Goal: Find contact information: Find contact information

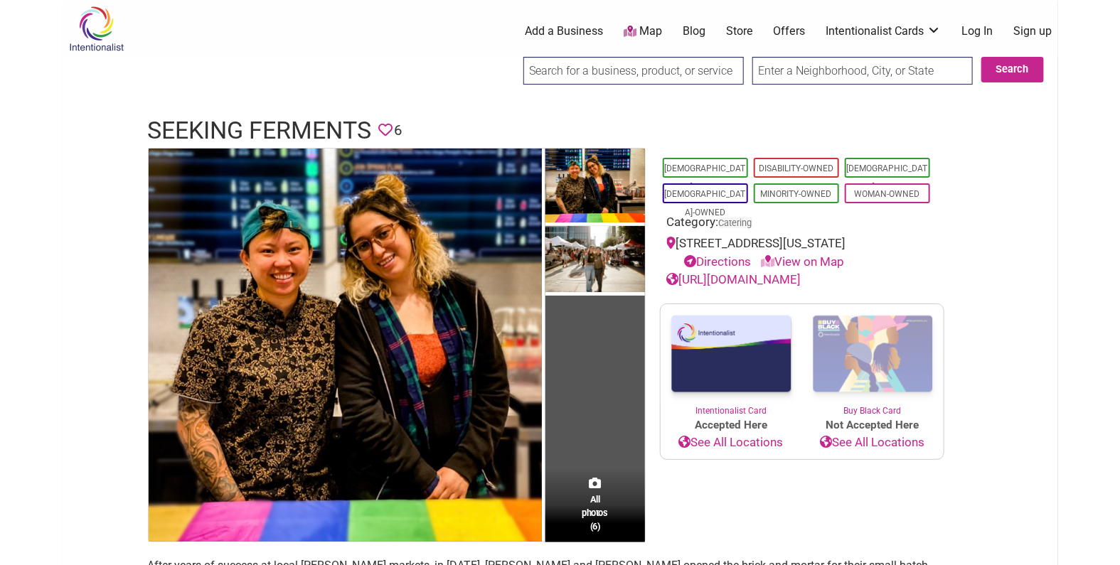
click at [284, 134] on h1 "Seeking Ferments" at bounding box center [260, 131] width 224 height 34
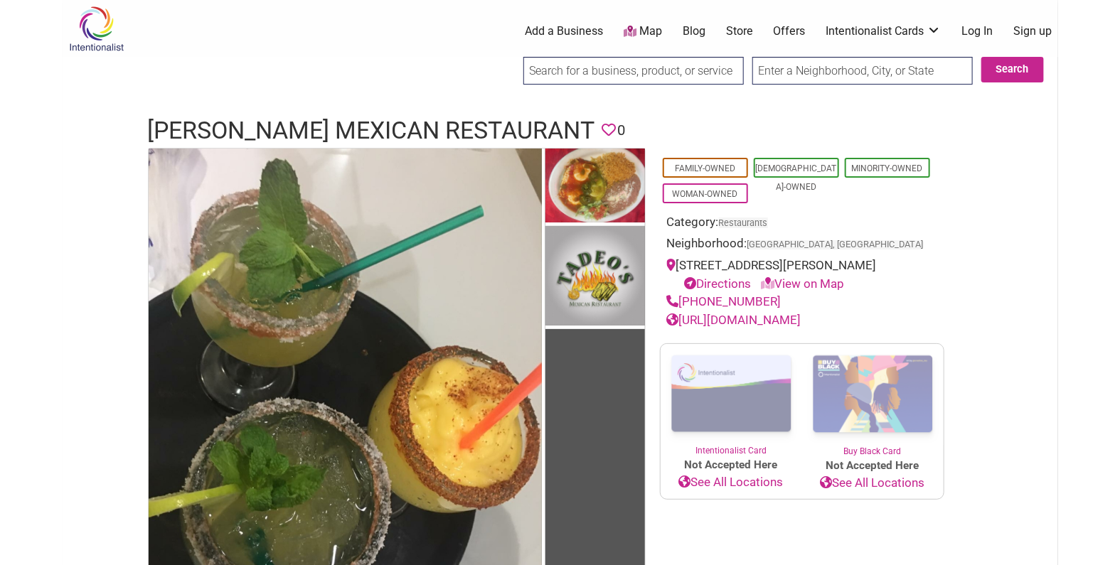
click at [363, 144] on h1 "Tadeo’s Mexican Restaurant" at bounding box center [371, 131] width 447 height 34
click at [362, 140] on h1 "Tadeo’s Mexican Restaurant" at bounding box center [371, 131] width 447 height 34
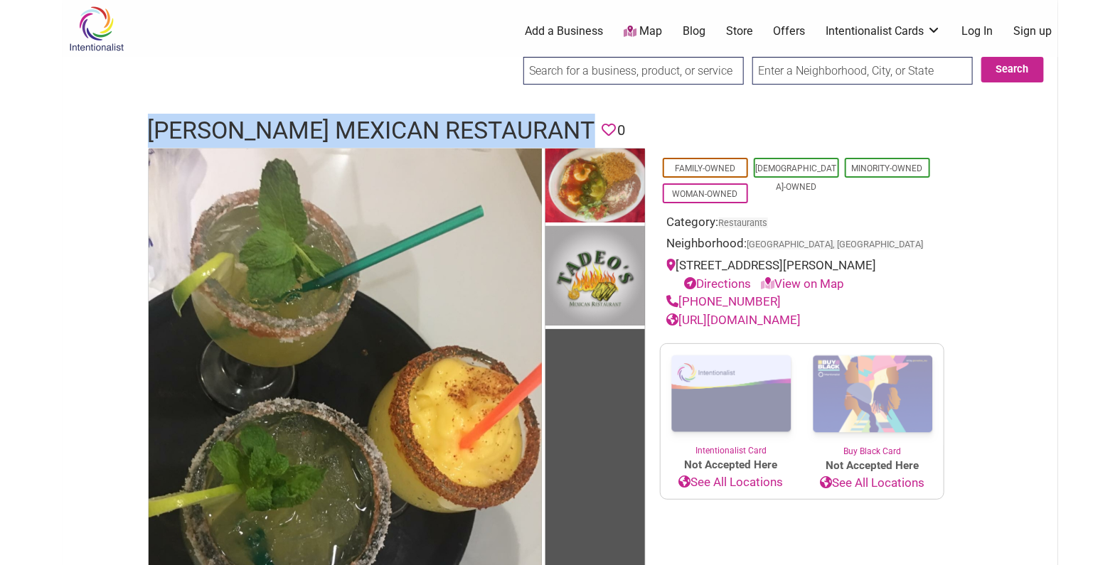
click at [362, 140] on h1 "Tadeo’s Mexican Restaurant" at bounding box center [371, 131] width 447 height 34
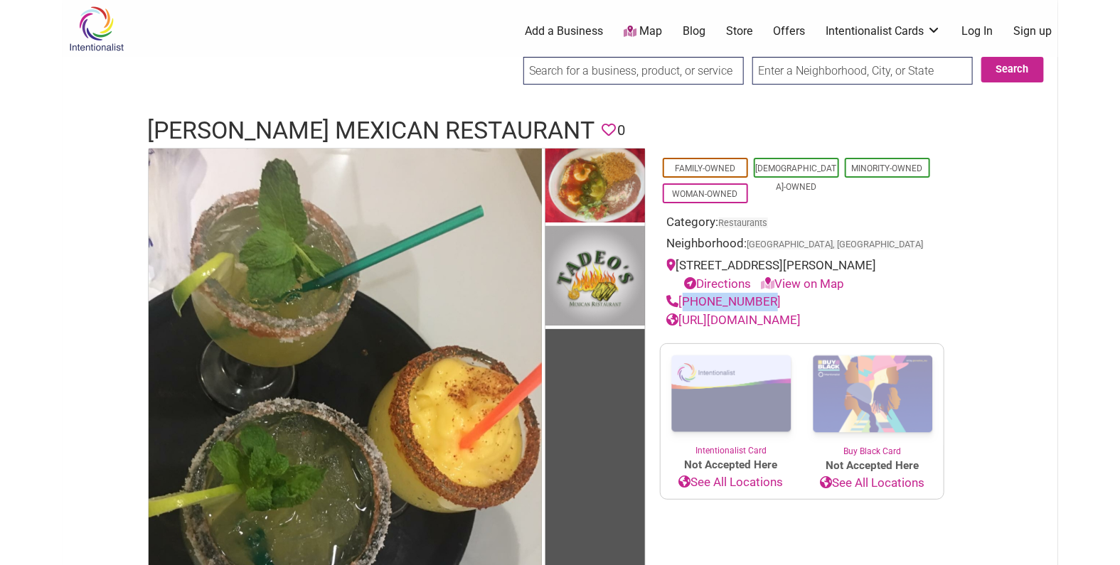
drag, startPoint x: 764, startPoint y: 296, endPoint x: 681, endPoint y: 299, distance: 83.2
click at [681, 299] on div "360-647-1862" at bounding box center [802, 302] width 270 height 18
copy link "360-647-1862"
click at [447, 132] on h1 "Tadeo’s Mexican Restaurant" at bounding box center [371, 131] width 447 height 34
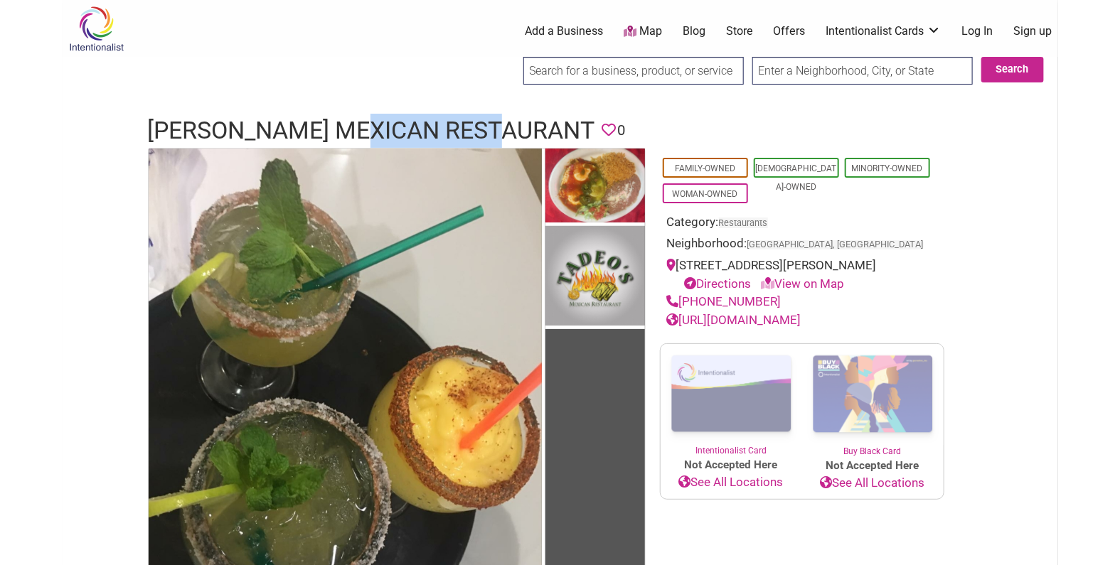
click at [447, 132] on h1 "Tadeo’s Mexican Restaurant" at bounding box center [371, 131] width 447 height 34
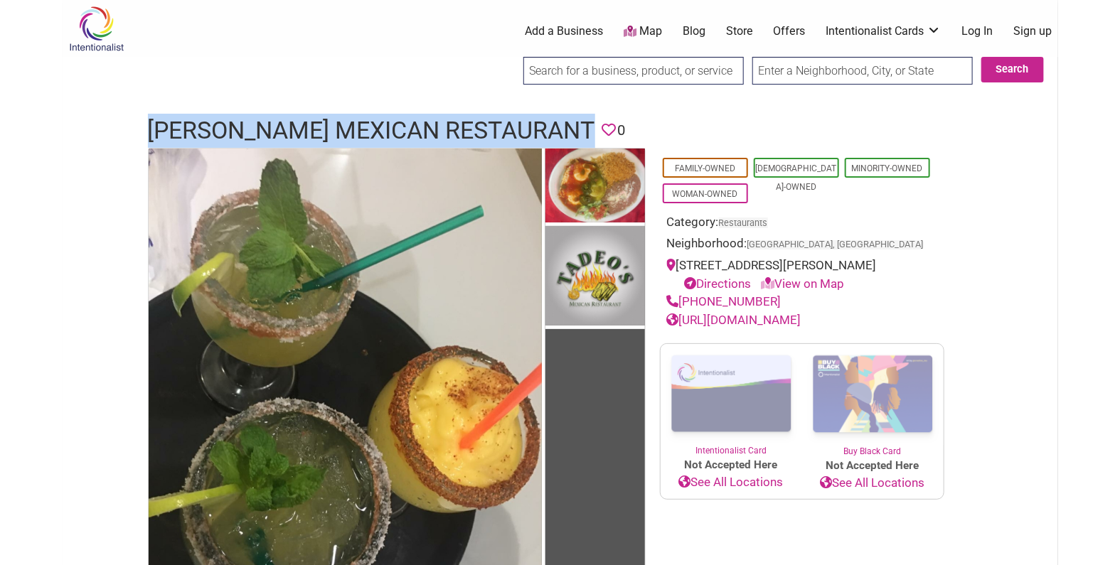
click at [447, 132] on h1 "Tadeo’s Mexican Restaurant" at bounding box center [371, 131] width 447 height 34
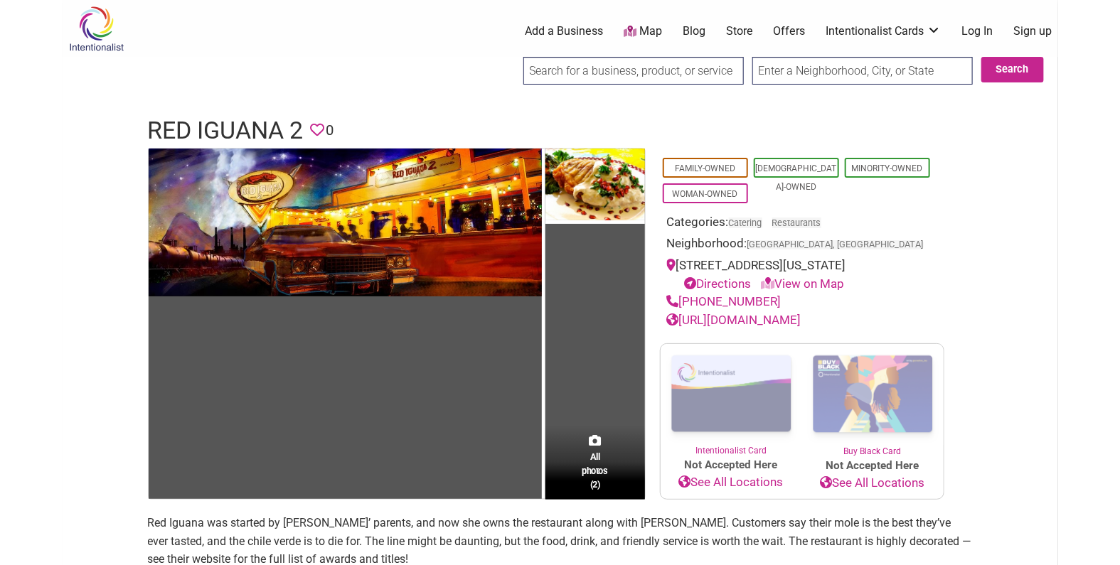
click at [271, 132] on h1 "Red Iguana 2" at bounding box center [226, 131] width 156 height 34
copy h1 "Red Iguana 2"
drag, startPoint x: 762, startPoint y: 294, endPoint x: 683, endPoint y: 301, distance: 79.3
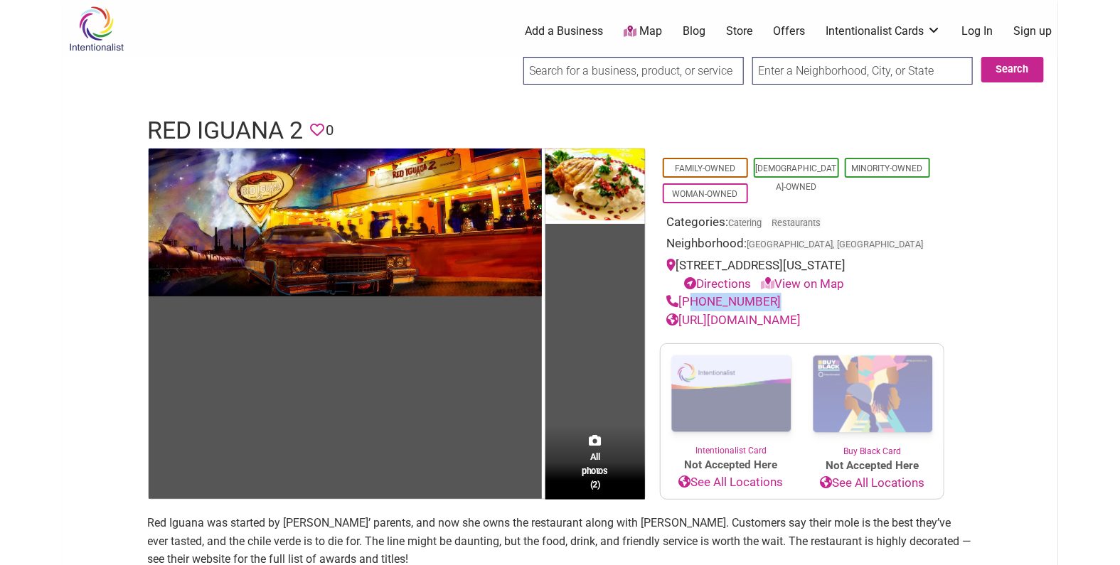
click at [683, 301] on div "801-214-6050" at bounding box center [802, 302] width 270 height 18
copy link "801-214-6050"
click at [238, 122] on h1 "Red Iguana 2" at bounding box center [226, 131] width 156 height 34
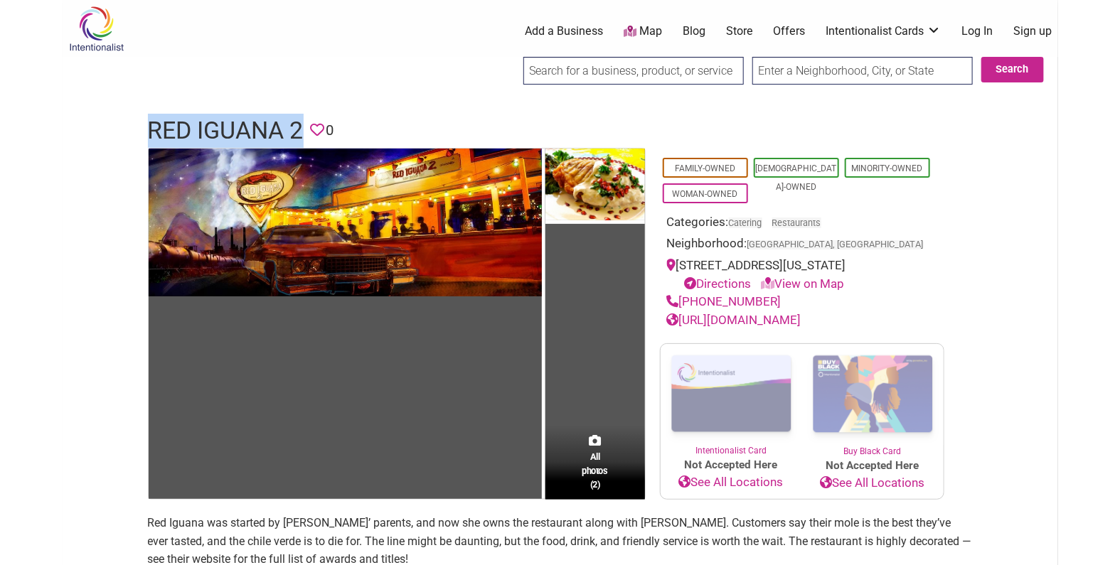
click at [238, 122] on h1 "Red Iguana 2" at bounding box center [226, 131] width 156 height 34
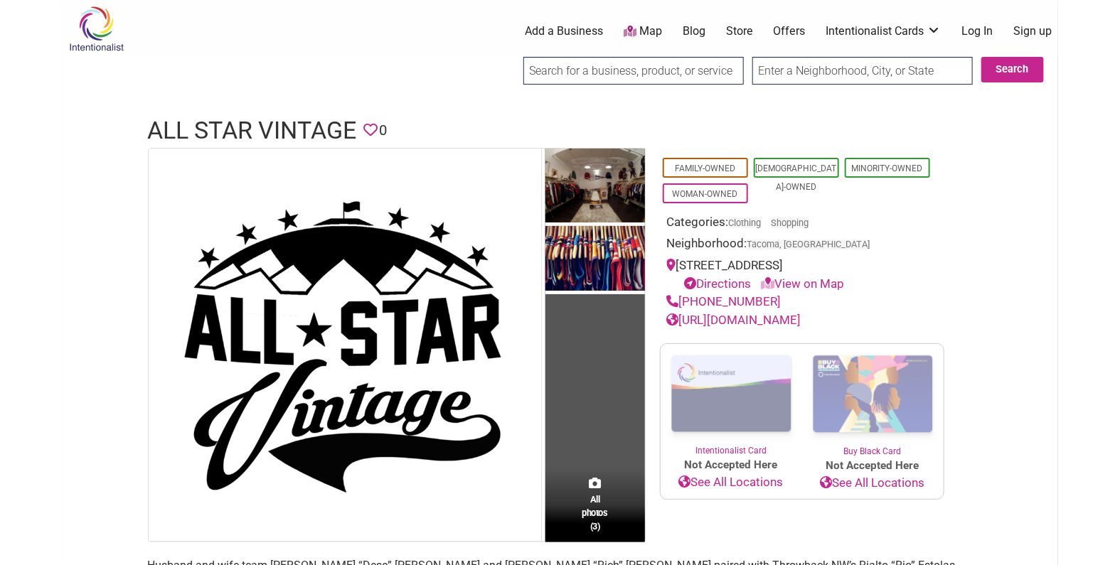
click at [304, 124] on h1 "All Star Vintage" at bounding box center [252, 131] width 209 height 34
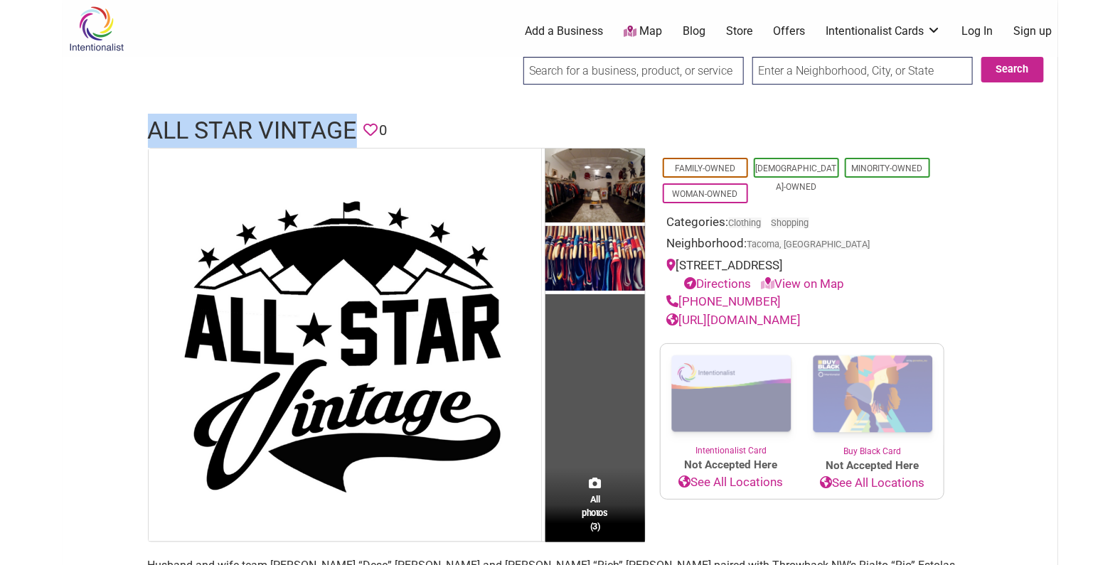
click at [304, 124] on h1 "All Star Vintage" at bounding box center [252, 131] width 209 height 34
copy h1 "All Star Vintage"
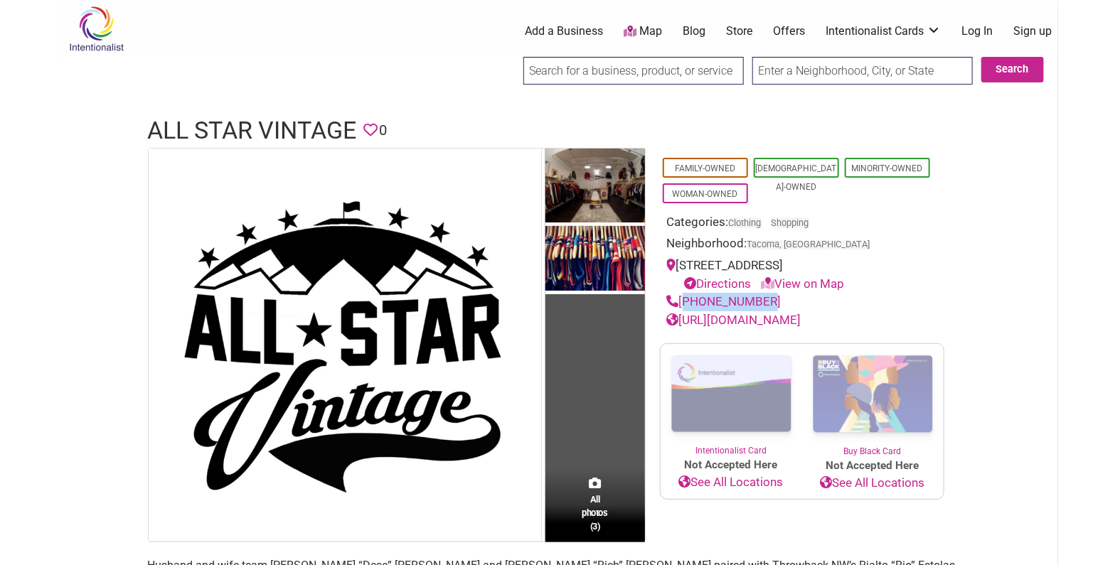
drag, startPoint x: 759, startPoint y: 299, endPoint x: 684, endPoint y: 294, distance: 75.5
click at [684, 294] on div "253-507-4962" at bounding box center [802, 302] width 270 height 18
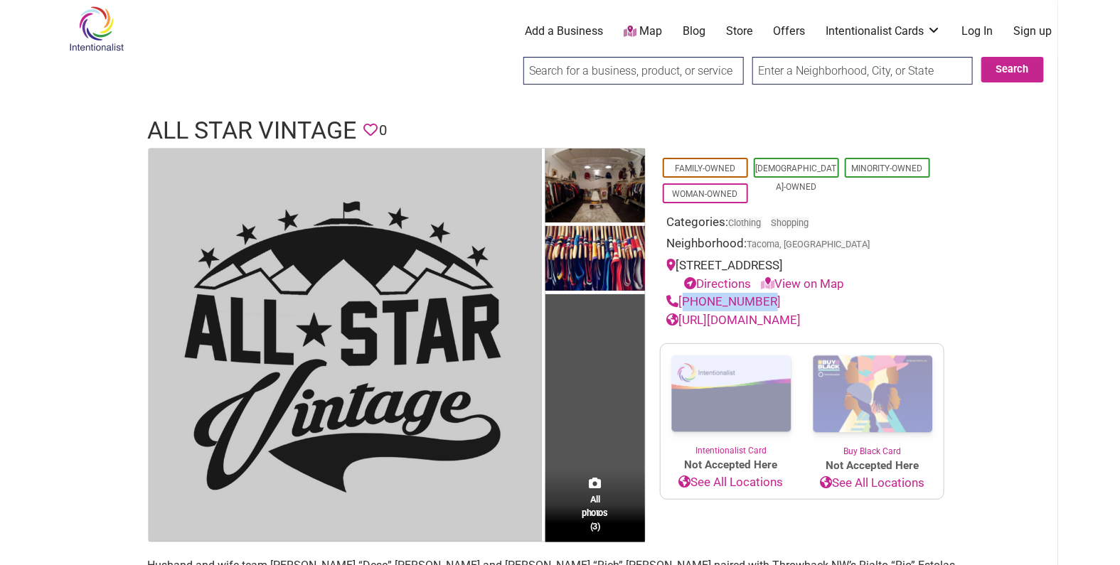
copy link "253-507-4962"
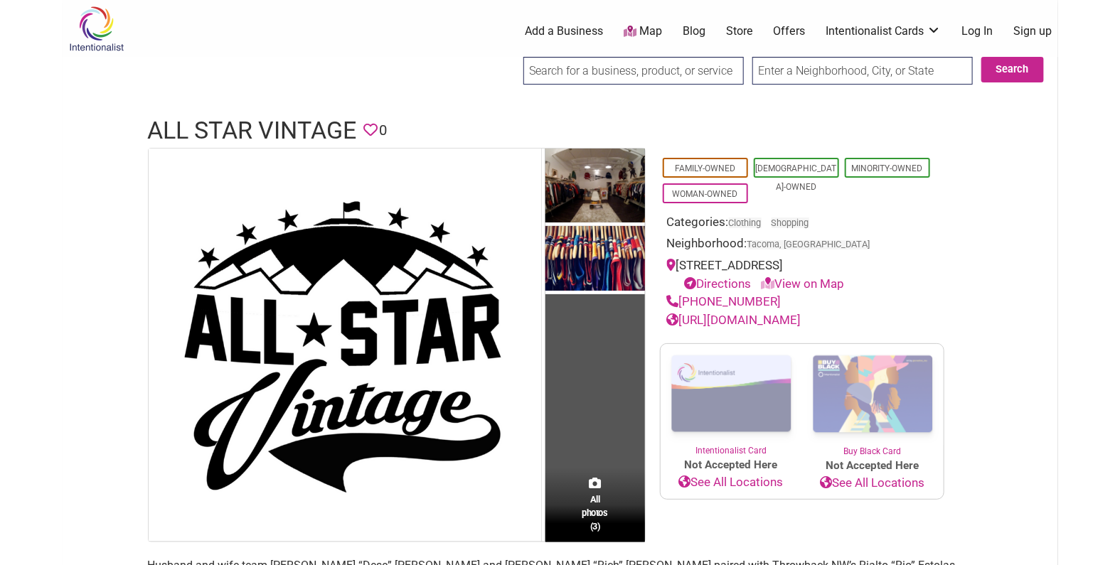
click at [268, 118] on h1 "All Star Vintage" at bounding box center [252, 131] width 209 height 34
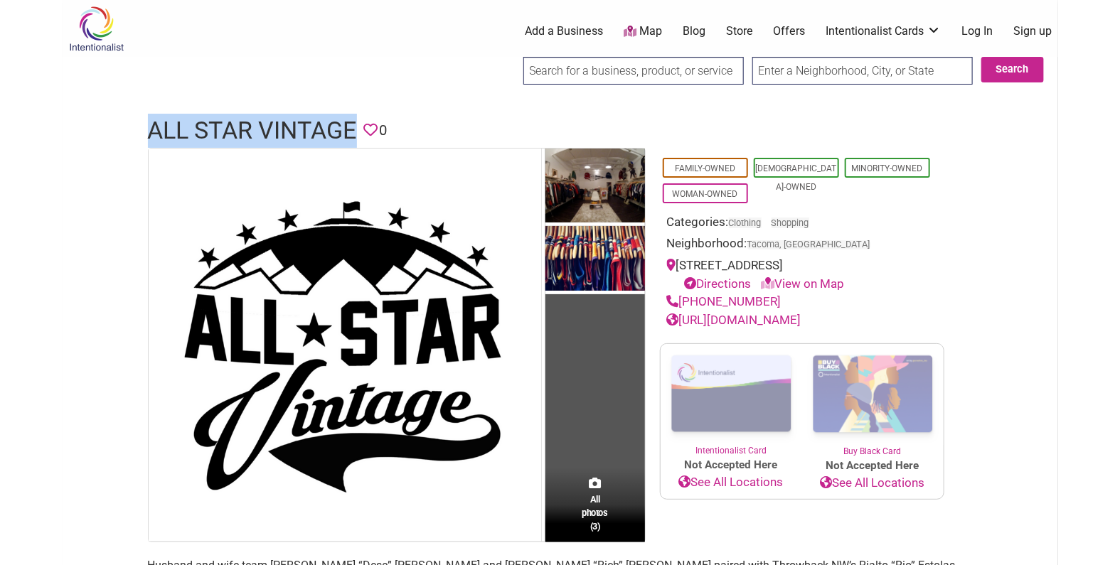
click at [268, 118] on h1 "All Star Vintage" at bounding box center [252, 131] width 209 height 34
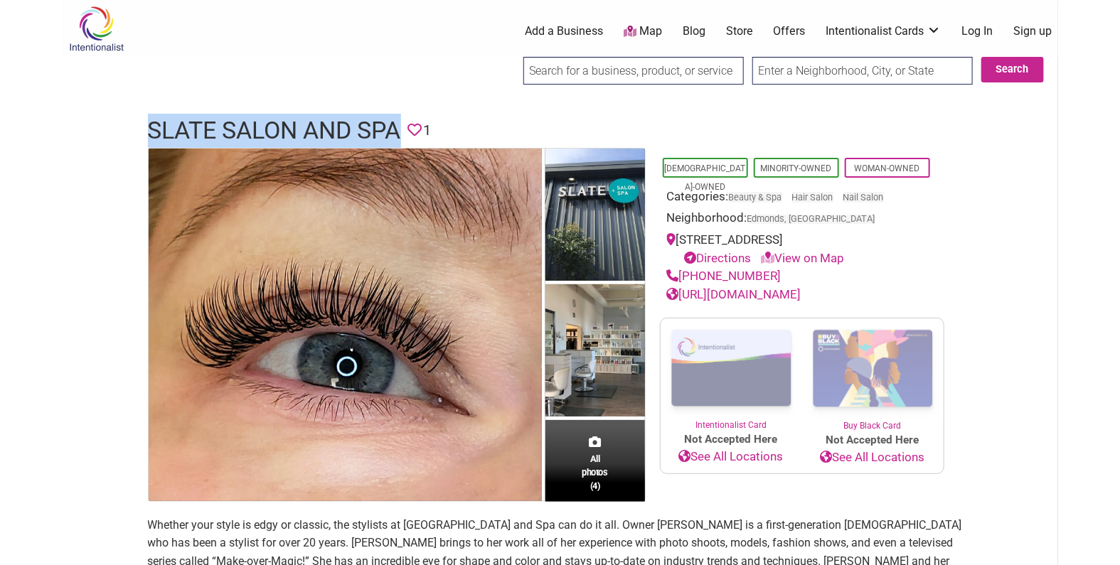
drag, startPoint x: 788, startPoint y: 277, endPoint x: 683, endPoint y: 274, distance: 104.6
click at [683, 274] on div "(425) 361-1236" at bounding box center [802, 276] width 270 height 18
copy link "(425) 361-1236"
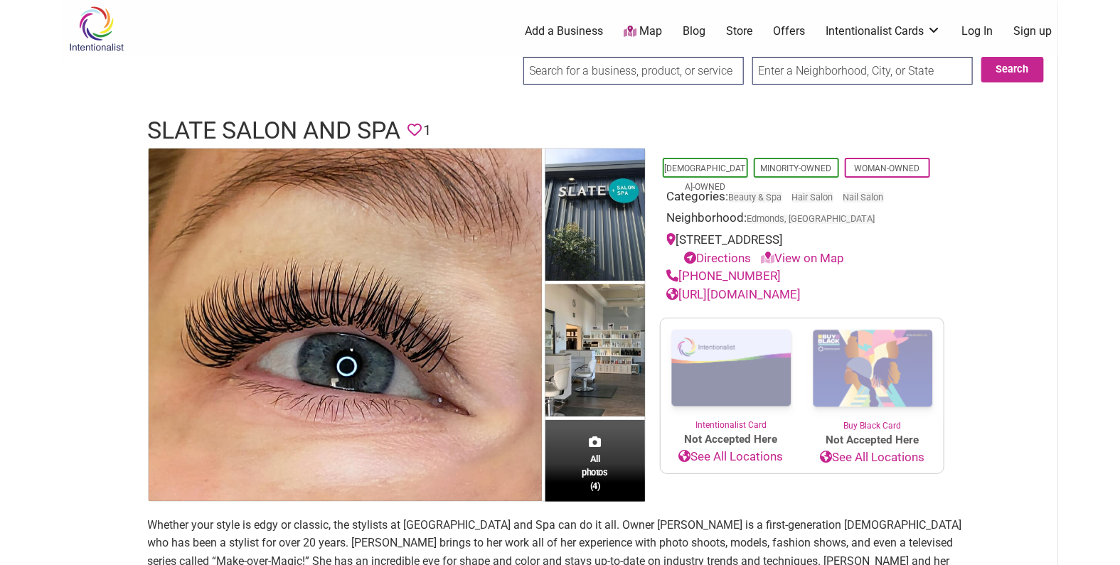
click at [247, 123] on h1 "Slate Salon and Spa" at bounding box center [274, 131] width 253 height 34
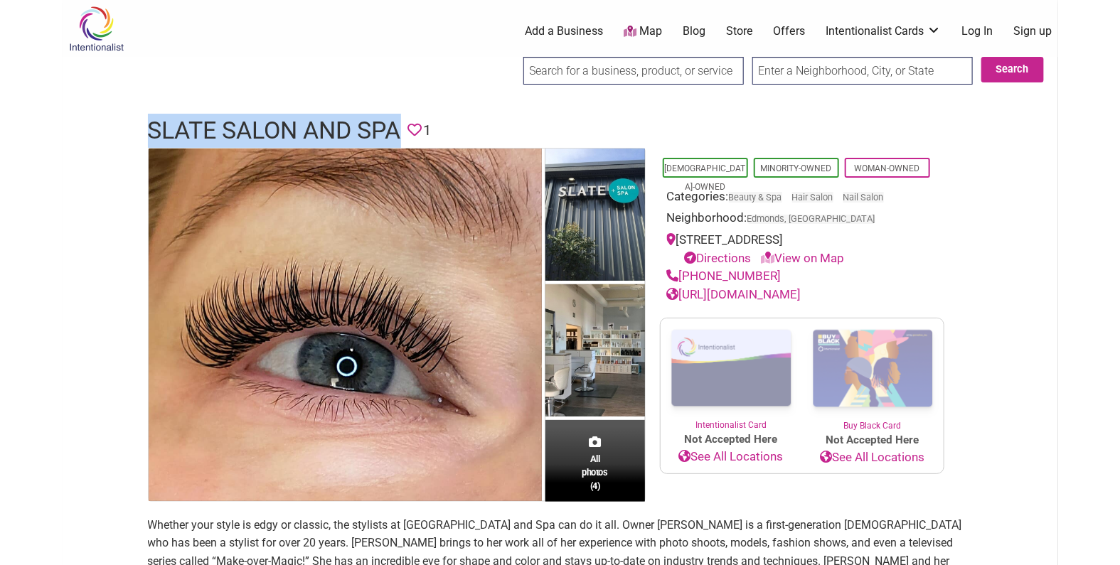
click at [247, 123] on h1 "Slate Salon and Spa" at bounding box center [274, 131] width 253 height 34
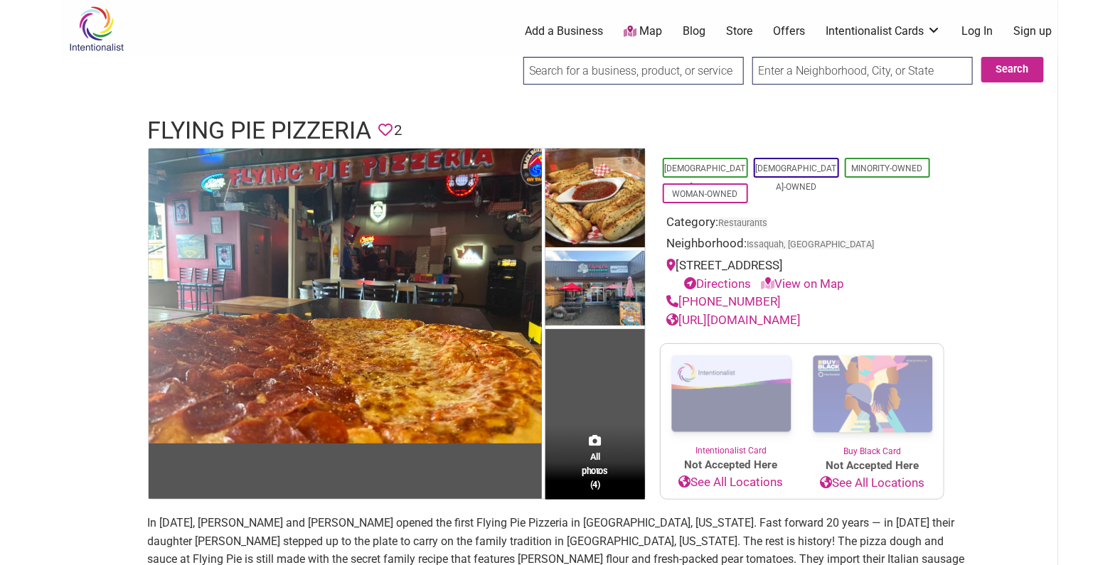
click at [314, 122] on h1 "Flying Pie Pizzeria" at bounding box center [260, 131] width 224 height 34
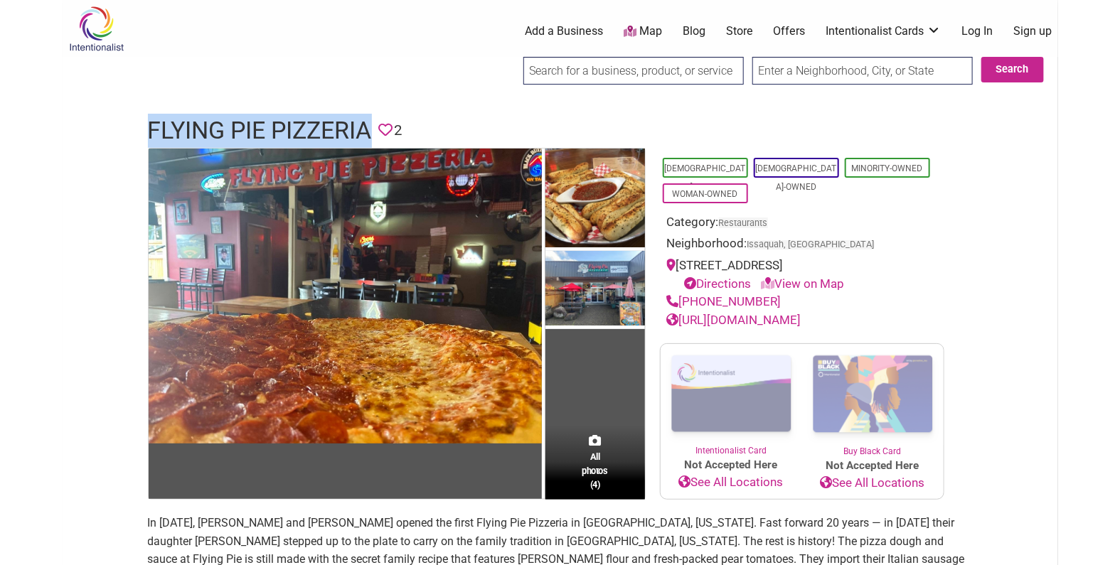
click at [314, 122] on h1 "Flying Pie Pizzeria" at bounding box center [260, 131] width 224 height 34
copy h1 "Flying Pie Pizzeria"
drag, startPoint x: 772, startPoint y: 300, endPoint x: 683, endPoint y: 306, distance: 89.1
click at [683, 306] on div "(425) 391-2407" at bounding box center [802, 302] width 270 height 18
copy link "(425) 391-2407"
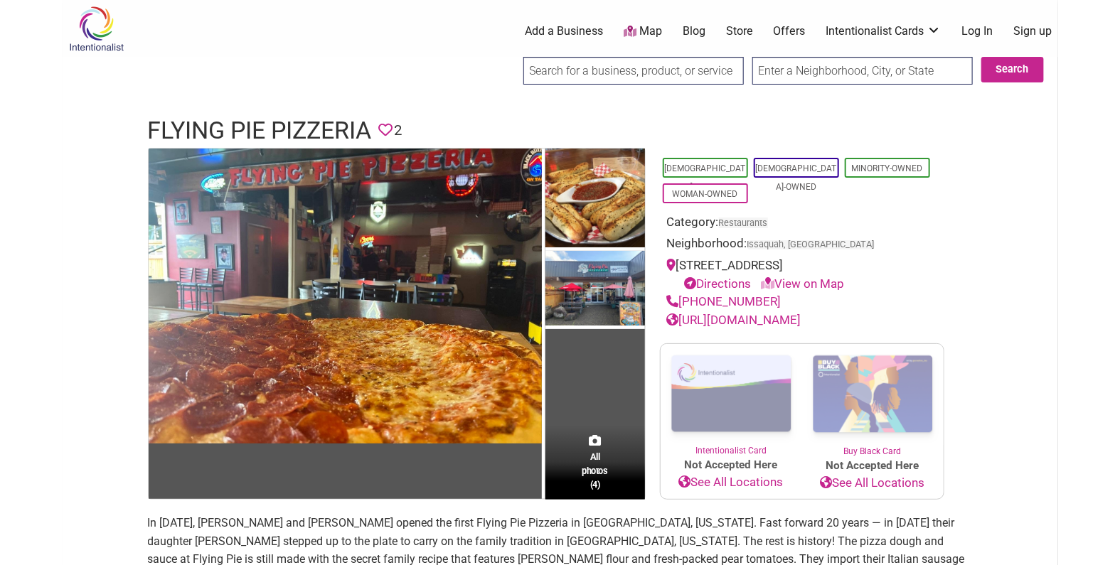
click at [315, 131] on h1 "Flying Pie Pizzeria" at bounding box center [260, 131] width 224 height 34
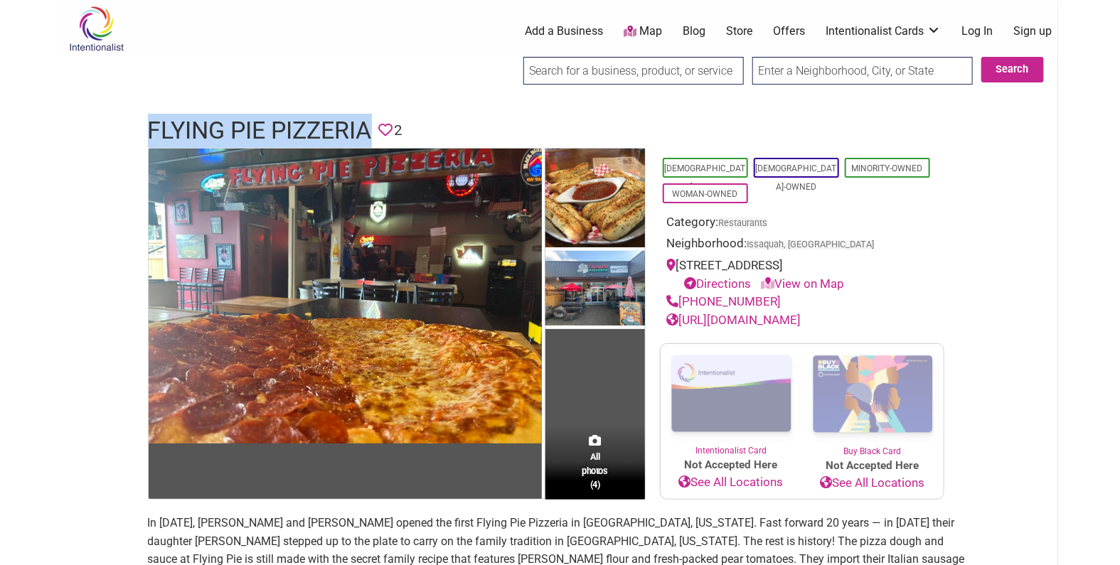
click at [315, 131] on h1 "Flying Pie Pizzeria" at bounding box center [260, 131] width 224 height 34
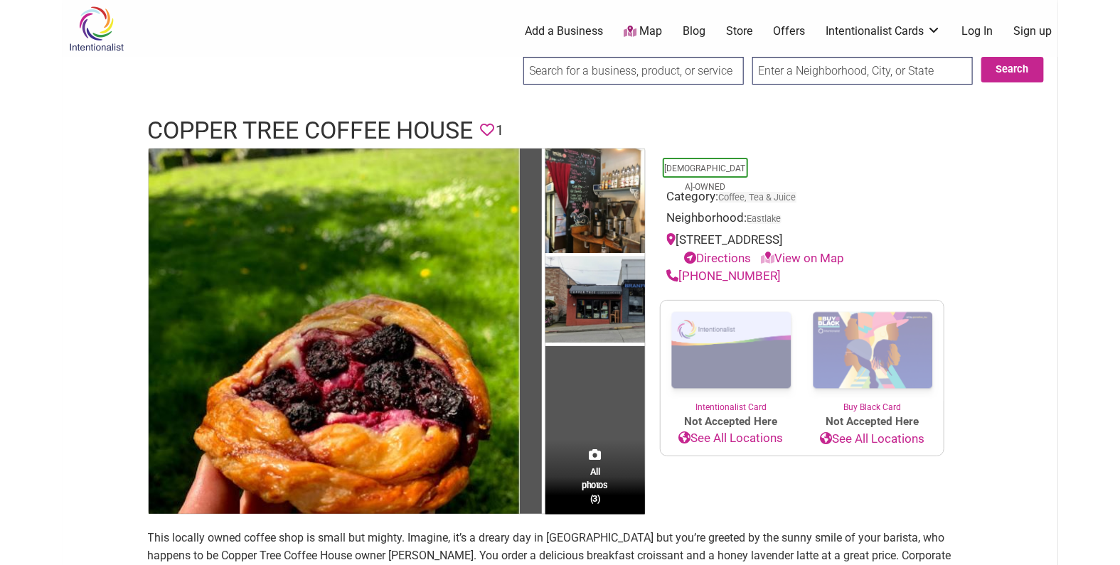
click at [345, 128] on h1 "Copper Tree Coffee House" at bounding box center [311, 131] width 326 height 34
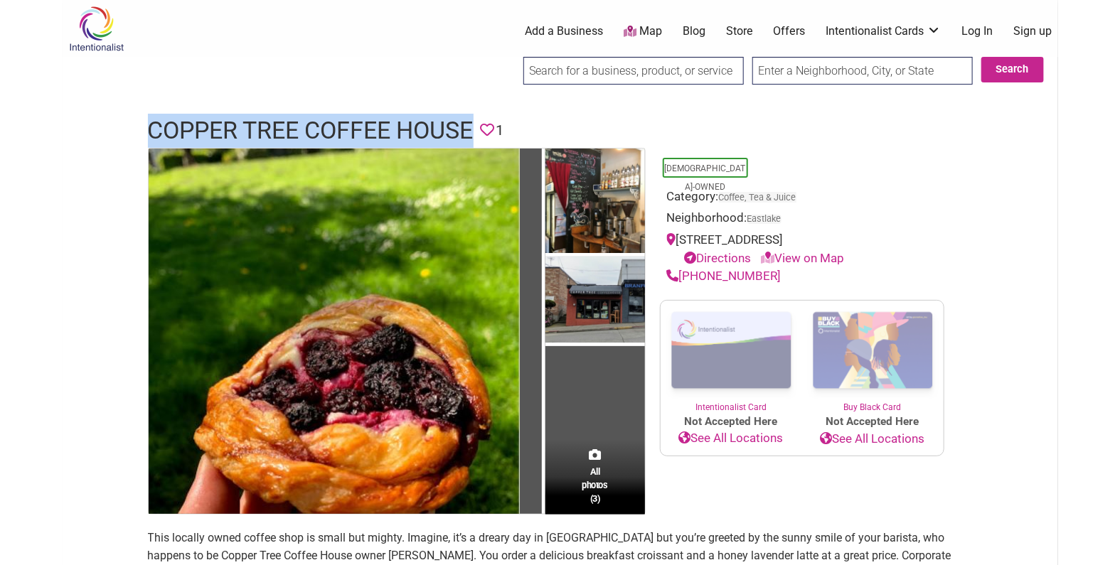
click at [345, 128] on h1 "Copper Tree Coffee House" at bounding box center [311, 131] width 326 height 34
copy h1 "Copper Tree Coffee House"
drag, startPoint x: 774, startPoint y: 276, endPoint x: 683, endPoint y: 270, distance: 90.5
click at [683, 270] on div "[PHONE_NUMBER]" at bounding box center [802, 276] width 270 height 18
copy link "[PHONE_NUMBER]"
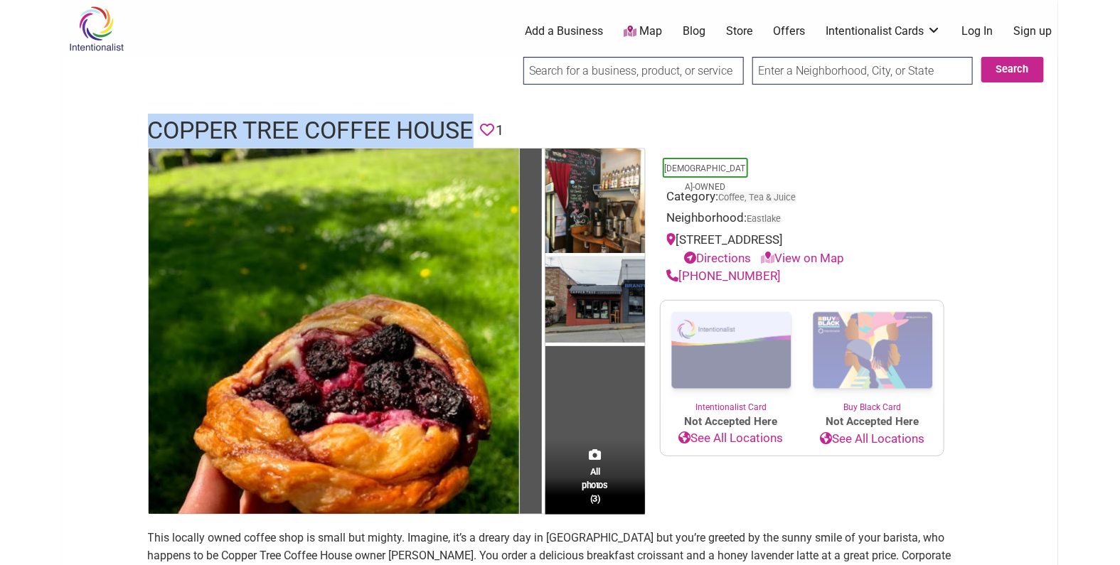
click at [413, 134] on h1 "Copper Tree Coffee House" at bounding box center [311, 131] width 326 height 34
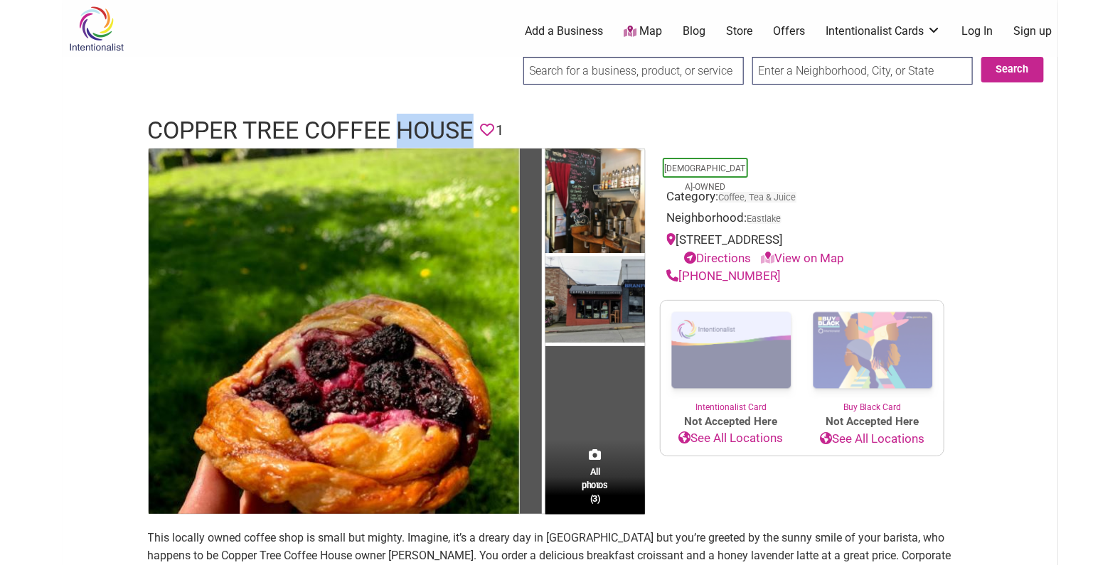
click at [413, 134] on h1 "Copper Tree Coffee House" at bounding box center [311, 131] width 326 height 34
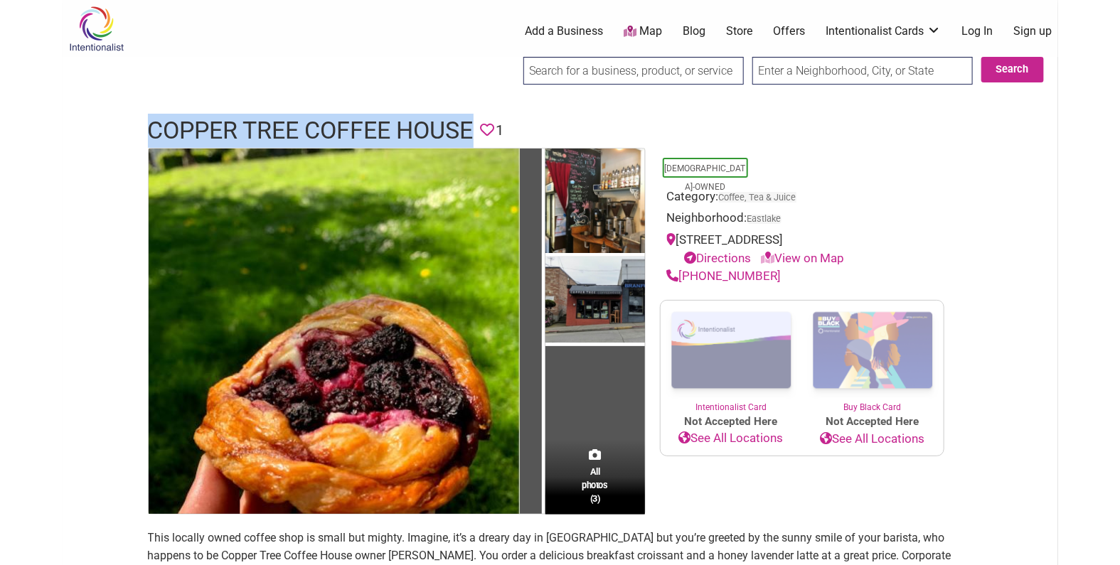
click at [413, 134] on h1 "Copper Tree Coffee House" at bounding box center [311, 131] width 326 height 34
copy h1 "Copper Tree Coffee House"
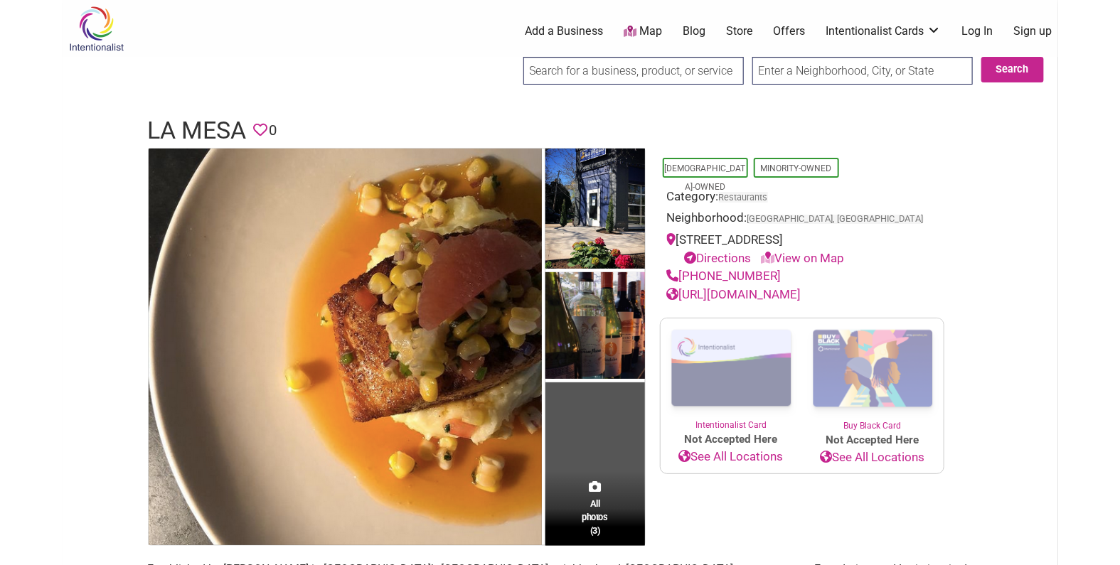
click at [155, 129] on h1 "La Mesa" at bounding box center [197, 131] width 99 height 34
copy h1 "La Mesa"
drag, startPoint x: 680, startPoint y: 240, endPoint x: 930, endPoint y: 247, distance: 250.4
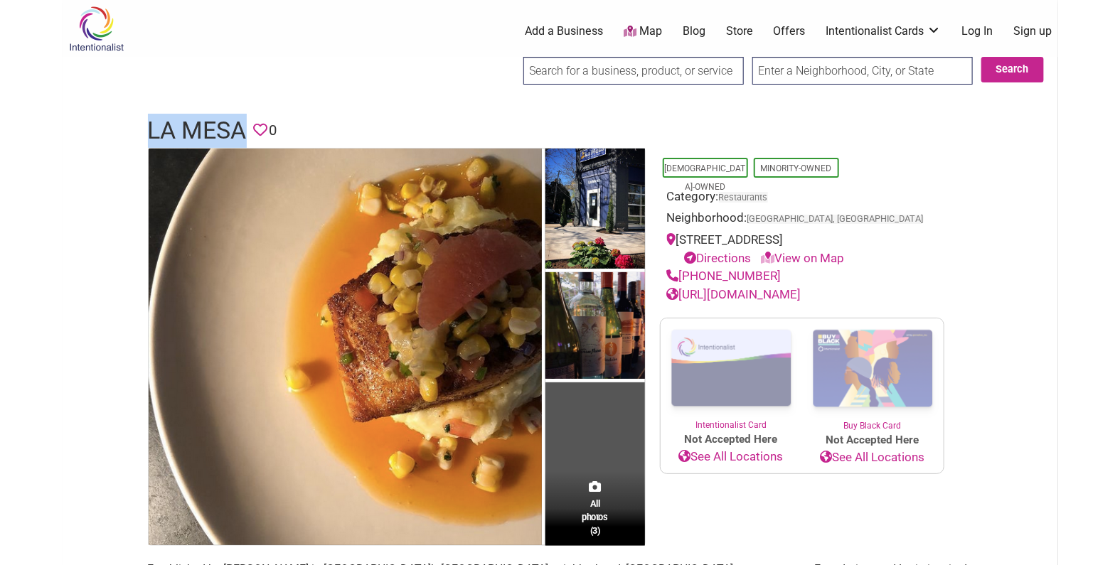
click at [930, 247] on div "230 Cedar Lake Rd S, Minneapolis, MN 55405 Directions View on Map" at bounding box center [802, 249] width 270 height 36
drag, startPoint x: 768, startPoint y: 274, endPoint x: 681, endPoint y: 271, distance: 87.5
click at [681, 271] on div "(612) 259-8943" at bounding box center [802, 276] width 270 height 18
copy link "(612) 259-8943"
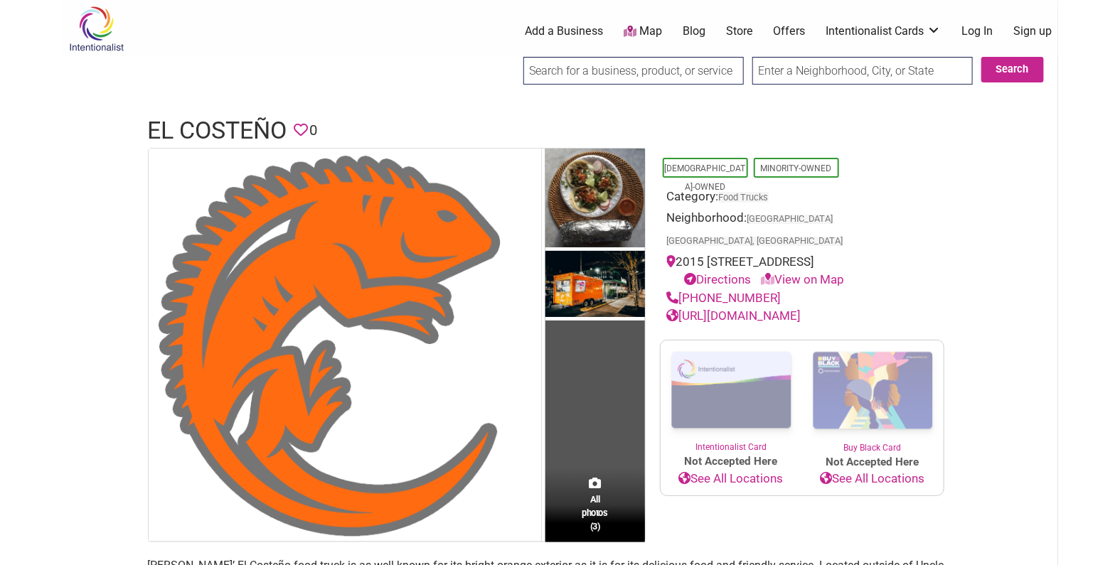
click at [245, 130] on h1 "El Costeño" at bounding box center [217, 131] width 139 height 34
copy h1 "El Costeño"
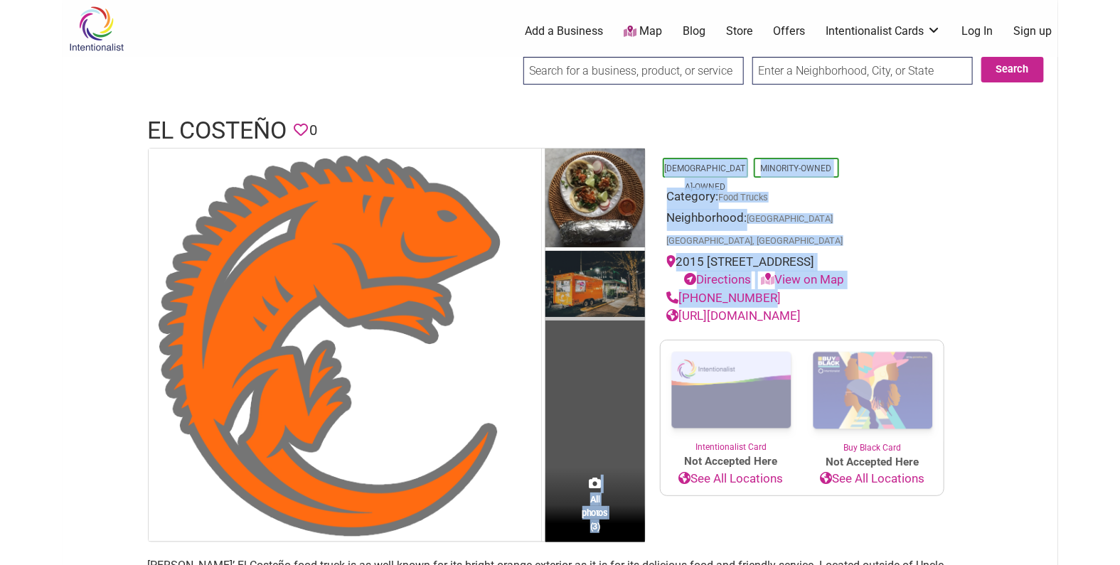
drag, startPoint x: 772, startPoint y: 279, endPoint x: 644, endPoint y: 274, distance: 127.4
click at [644, 274] on section "All photos (3) [DEMOGRAPHIC_DATA]-Owned Minority-Owned Category: Food Trucks Ne…" at bounding box center [560, 345] width 825 height 395
click at [761, 289] on div "[PHONE_NUMBER]" at bounding box center [802, 298] width 270 height 18
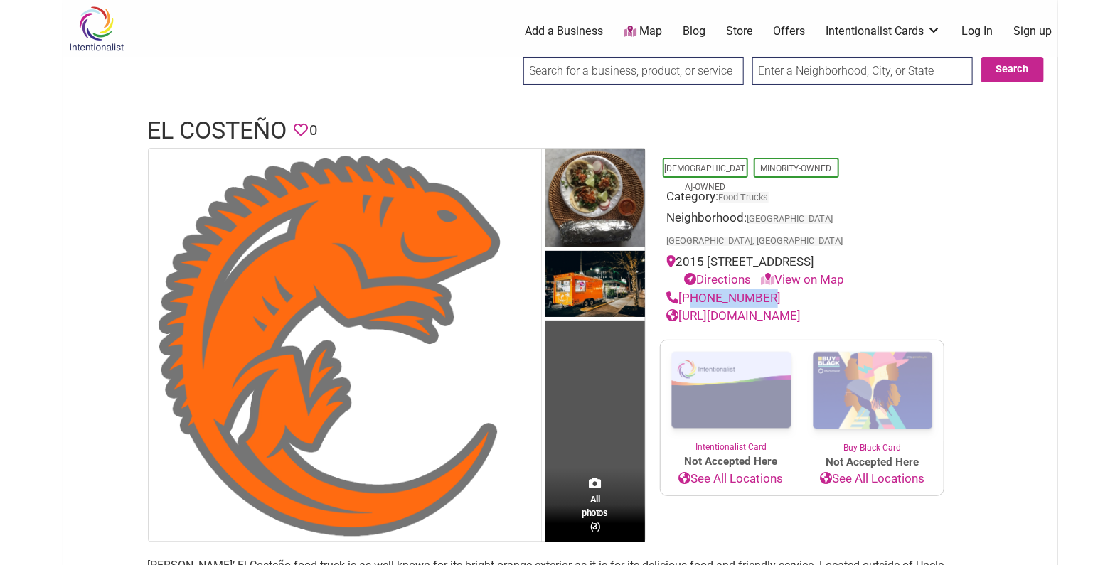
drag, startPoint x: 763, startPoint y: 272, endPoint x: 686, endPoint y: 275, distance: 77.6
click at [686, 289] on div "[PHONE_NUMBER]" at bounding box center [802, 298] width 270 height 18
click at [766, 289] on div "[PHONE_NUMBER]" at bounding box center [802, 298] width 270 height 18
drag, startPoint x: 758, startPoint y: 274, endPoint x: 681, endPoint y: 271, distance: 77.6
click at [681, 289] on div "[PHONE_NUMBER]" at bounding box center [802, 298] width 270 height 18
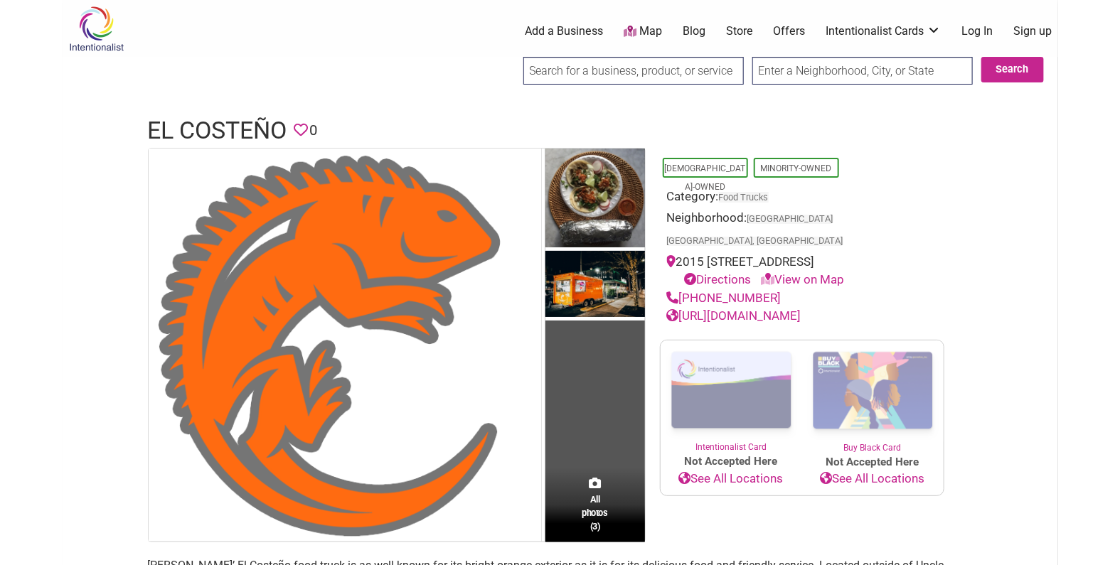
click at [256, 127] on h1 "El Costeño" at bounding box center [217, 131] width 139 height 34
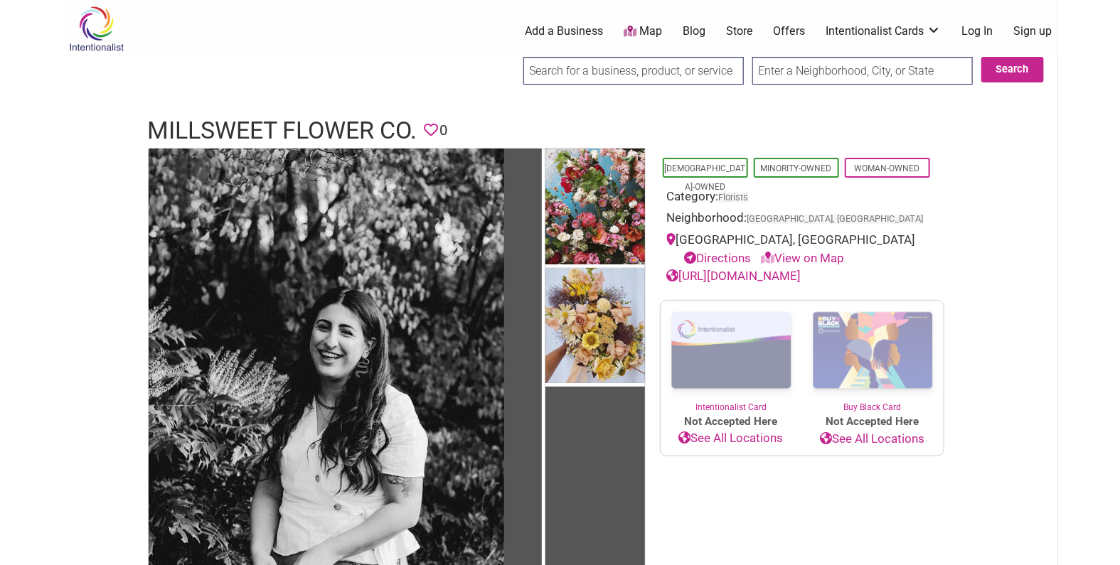
click at [321, 124] on h1 "Millsweet Flower Co." at bounding box center [283, 131] width 270 height 34
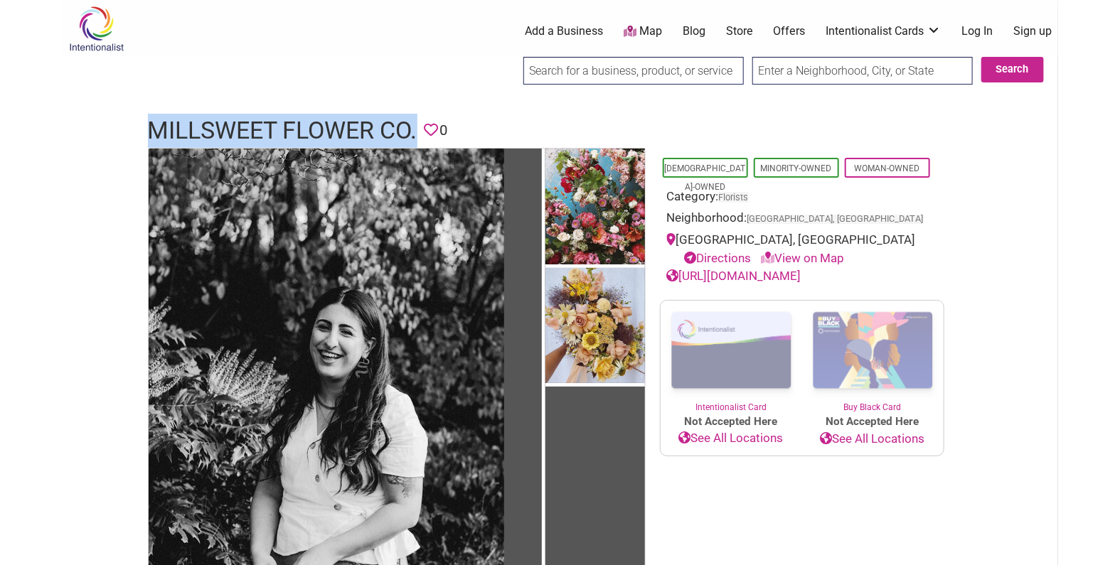
click at [321, 124] on h1 "Millsweet Flower Co." at bounding box center [283, 131] width 270 height 34
copy h1 "Millsweet Flower Co."
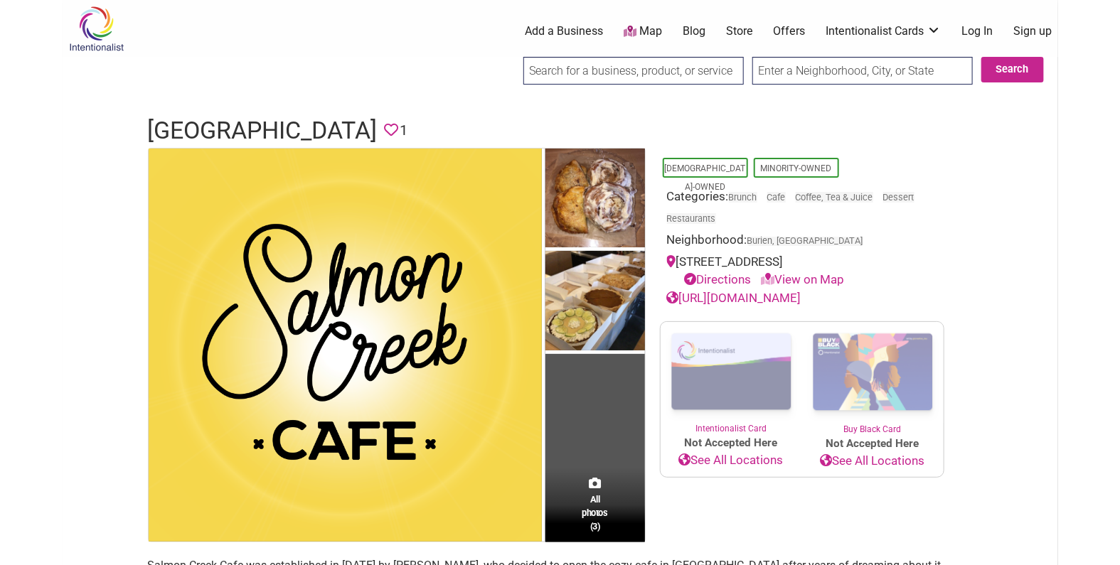
click at [343, 131] on h1 "[GEOGRAPHIC_DATA]" at bounding box center [263, 131] width 230 height 34
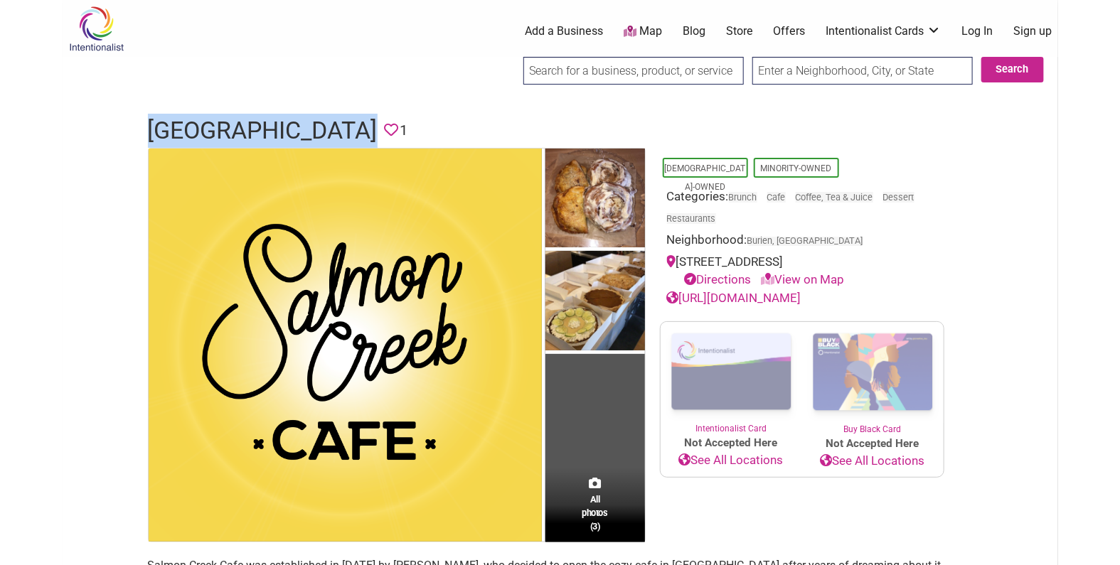
click at [343, 131] on h1 "[GEOGRAPHIC_DATA]" at bounding box center [263, 131] width 230 height 34
copy h1 "[GEOGRAPHIC_DATA]"
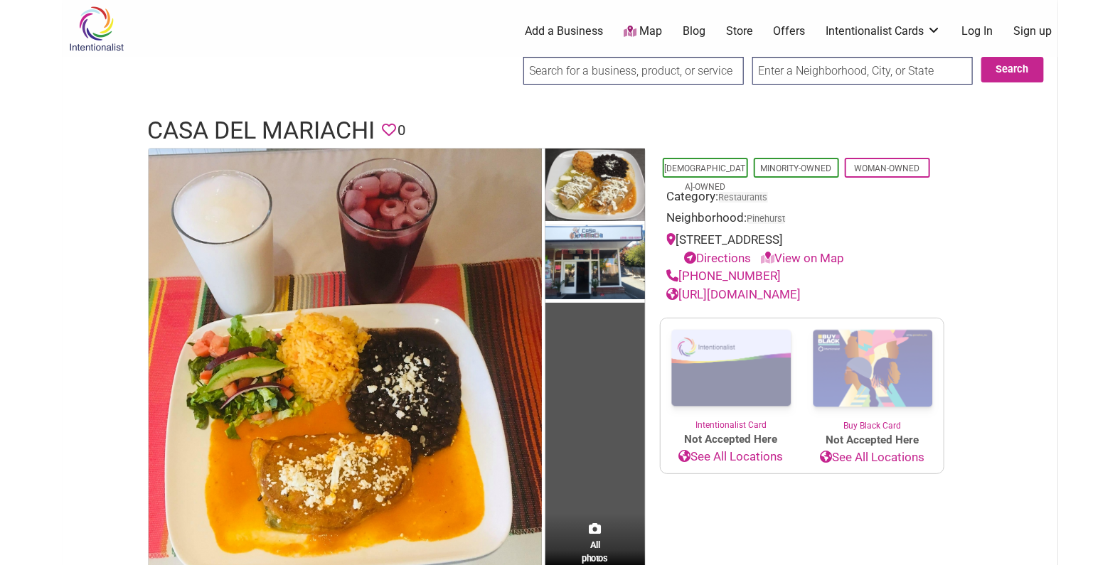
click at [343, 117] on h1 "Casa del Mariachi" at bounding box center [262, 131] width 228 height 34
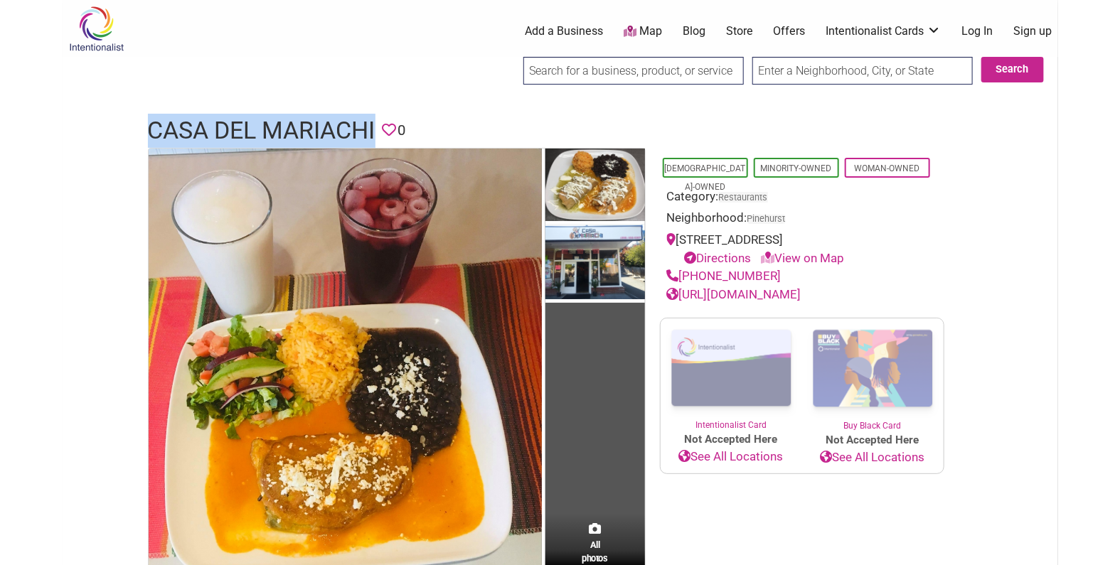
click at [343, 117] on h1 "Casa del Mariachi" at bounding box center [262, 131] width 228 height 34
copy h1 "Casa del Mariachi"
drag, startPoint x: 774, startPoint y: 269, endPoint x: 683, endPoint y: 272, distance: 90.4
click at [683, 272] on div "(206) 632-5307" at bounding box center [802, 276] width 270 height 18
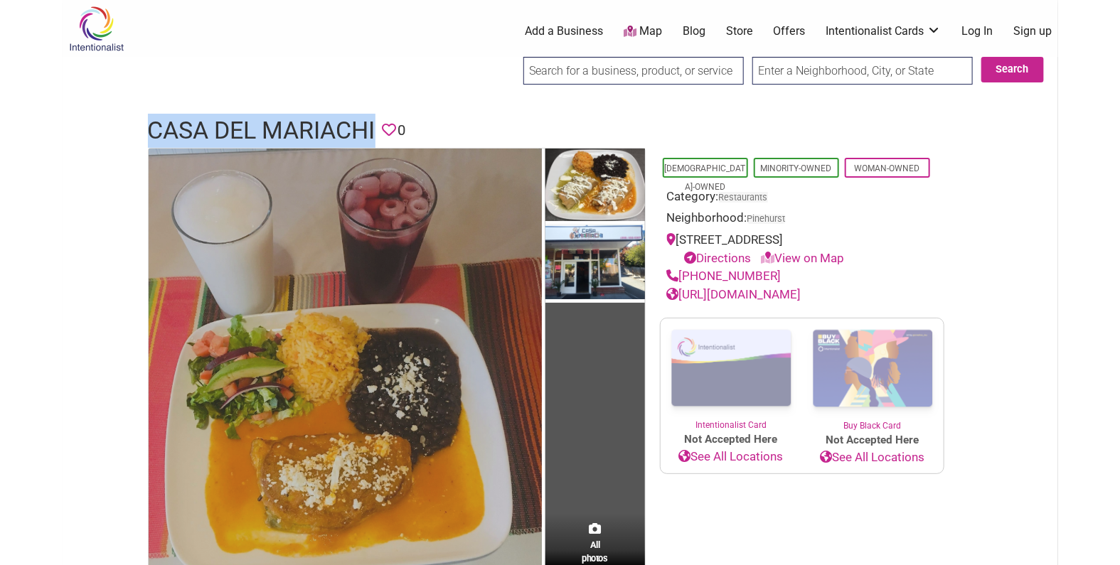
copy link "(206) 632-5307"
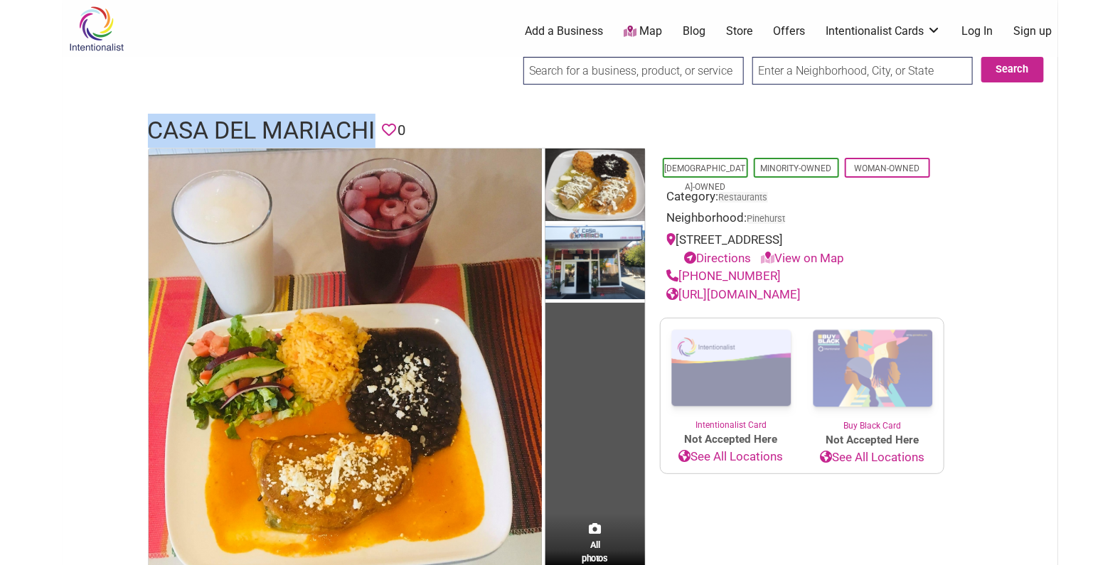
drag, startPoint x: 375, startPoint y: 125, endPoint x: 151, endPoint y: 123, distance: 224.0
click at [151, 123] on h1 "Casa del Mariachi" at bounding box center [262, 131] width 228 height 34
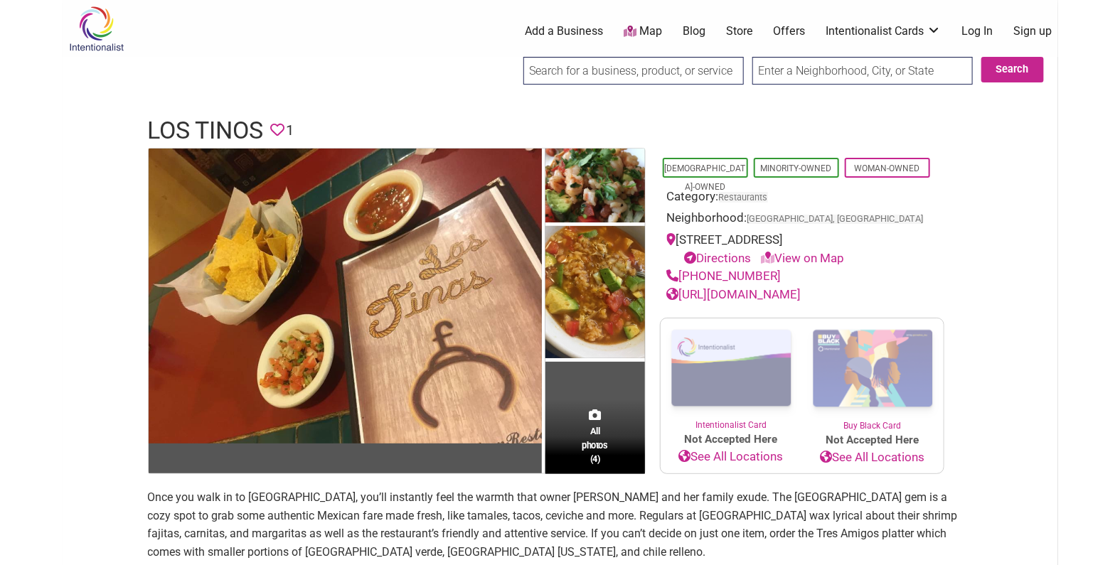
click at [243, 130] on h1 "Los Tinos" at bounding box center [206, 131] width 116 height 34
copy h1 "Tinos"
click at [235, 128] on h1 "Los Tinos" at bounding box center [206, 131] width 116 height 34
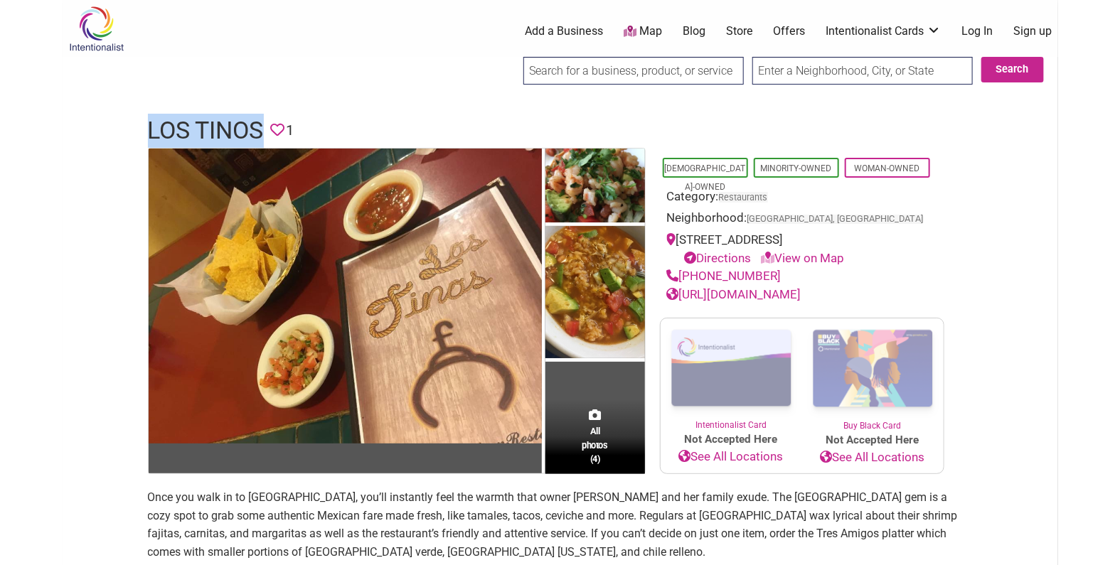
click at [235, 128] on h1 "Los Tinos" at bounding box center [206, 131] width 116 height 34
drag, startPoint x: 778, startPoint y: 278, endPoint x: 680, endPoint y: 273, distance: 98.3
click at [680, 273] on div "(206) 760-1388" at bounding box center [802, 276] width 270 height 18
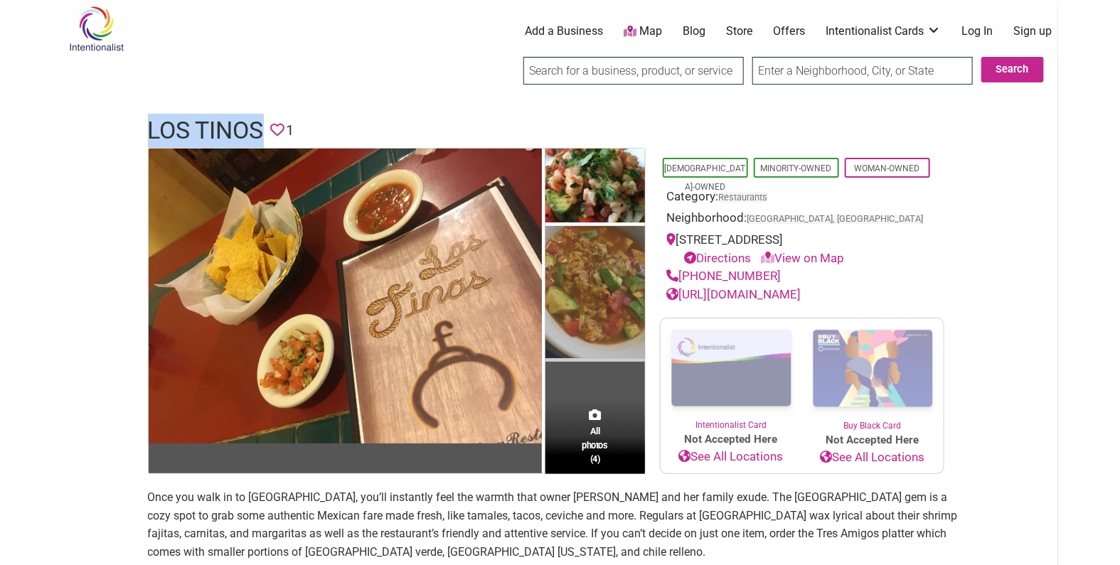
copy link "(206) 760-1388"
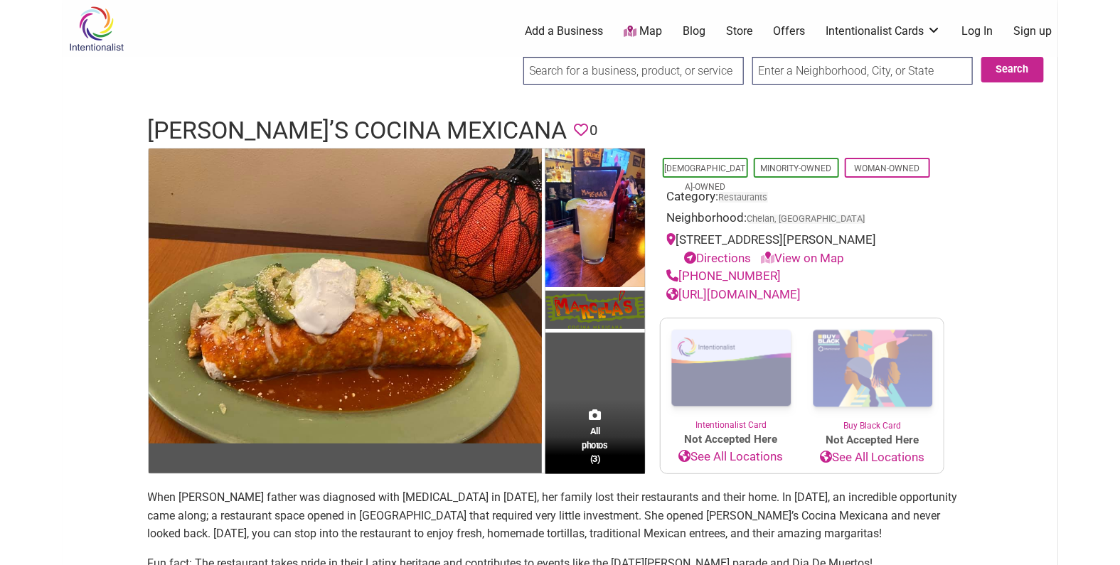
click at [272, 124] on h1 "[PERSON_NAME]’s Cocina Mexicana" at bounding box center [358, 131] width 420 height 34
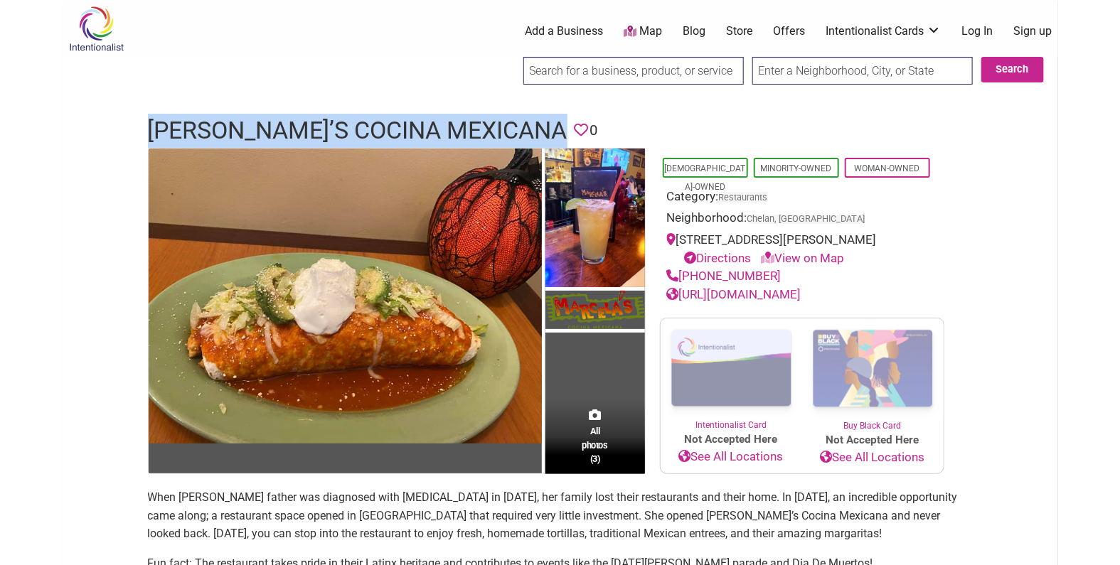
click at [272, 124] on h1 "[PERSON_NAME]’s Cocina Mexicana" at bounding box center [358, 131] width 420 height 34
copy h1 "[PERSON_NAME]’s Cocina Mexicana"
drag, startPoint x: 775, startPoint y: 277, endPoint x: 686, endPoint y: 273, distance: 89.0
click at [686, 273] on div "[PHONE_NUMBER]" at bounding box center [802, 276] width 270 height 18
click at [776, 272] on div "[PHONE_NUMBER]" at bounding box center [802, 276] width 270 height 18
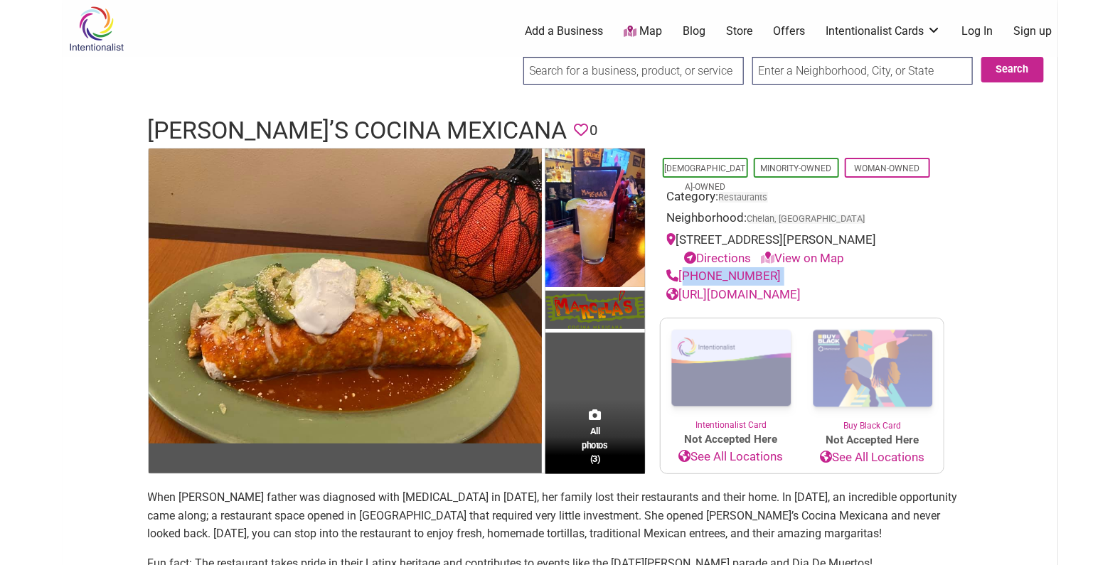
drag, startPoint x: 774, startPoint y: 273, endPoint x: 683, endPoint y: 273, distance: 91.0
click at [683, 273] on div "[PHONE_NUMBER]" at bounding box center [802, 276] width 270 height 18
click at [422, 129] on h1 "Marcela’s Cocina Mexicana" at bounding box center [358, 131] width 420 height 34
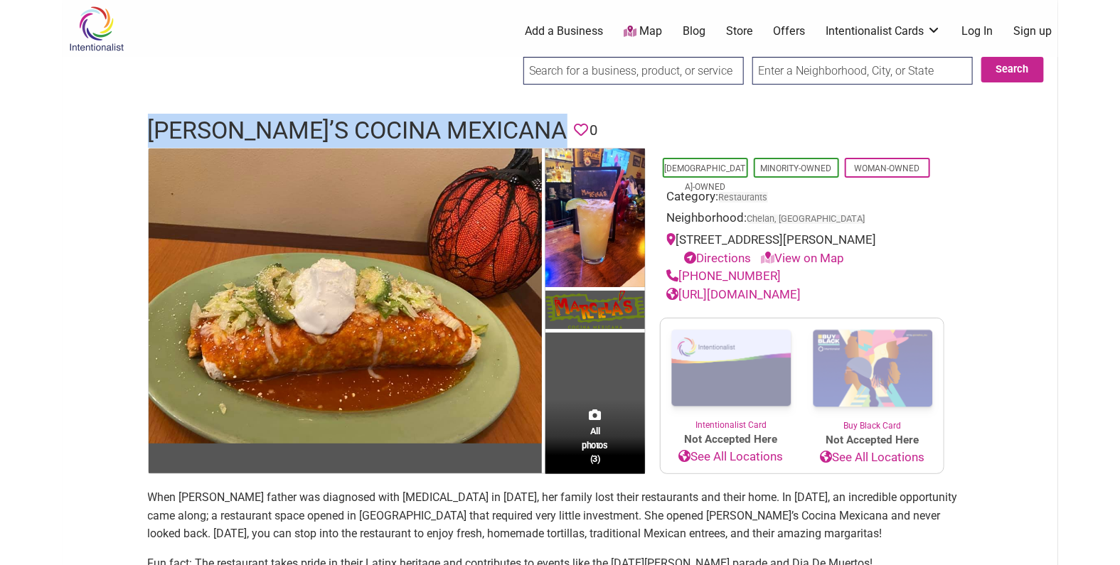
click at [422, 129] on h1 "Marcela’s Cocina Mexicana" at bounding box center [358, 131] width 420 height 34
copy h1 "Marcela’s Cocina Mexicana"
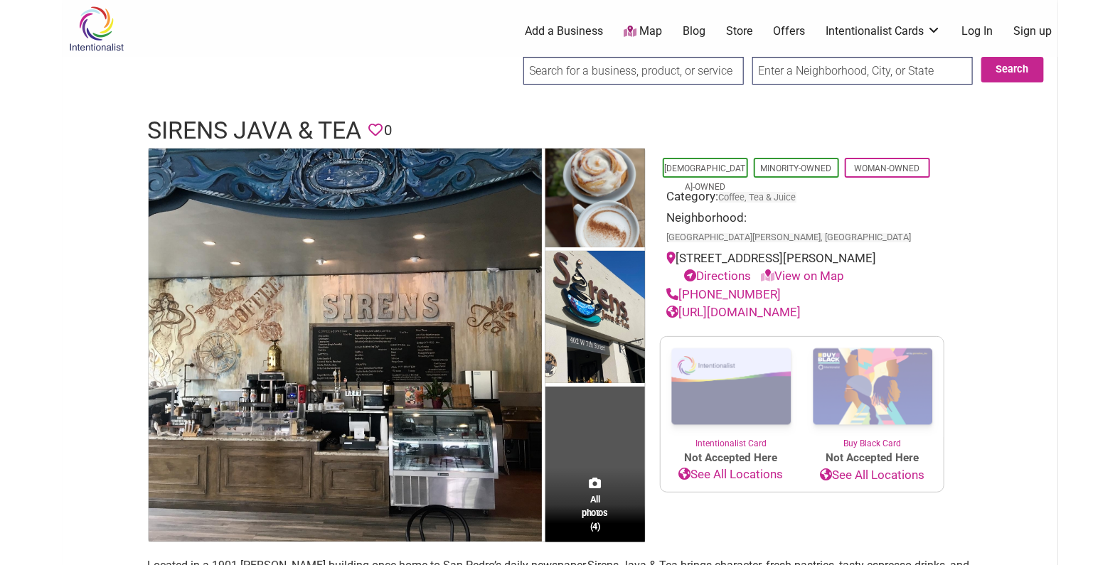
click at [319, 117] on h1 "Sirens Java & Tea" at bounding box center [255, 131] width 214 height 34
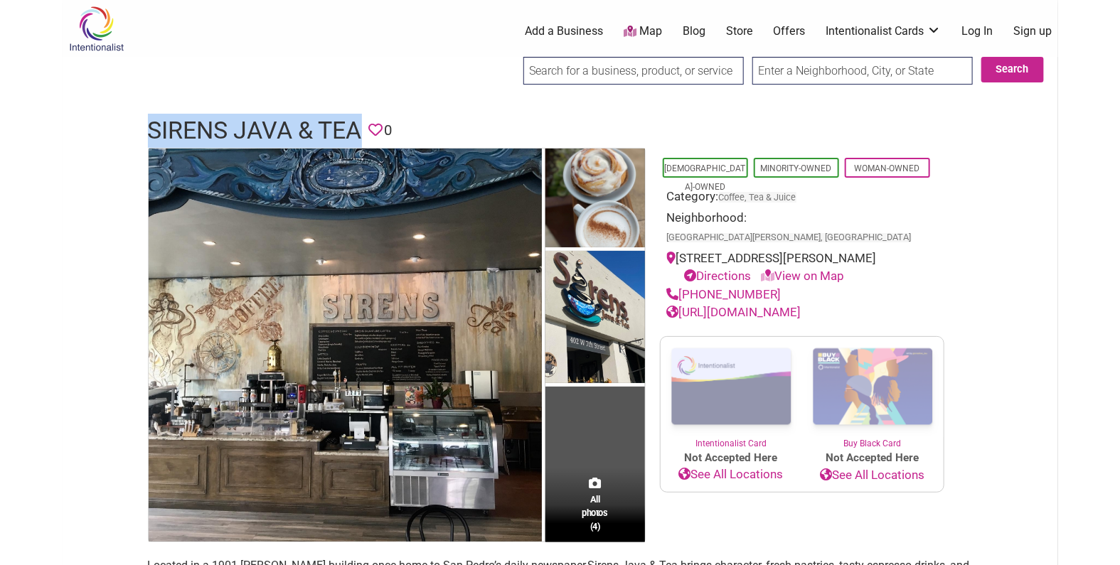
click at [319, 117] on h1 "Sirens Java & Tea" at bounding box center [255, 131] width 214 height 34
copy h1 "Sirens Java & Tea"
drag, startPoint x: 802, startPoint y: 267, endPoint x: 683, endPoint y: 271, distance: 119.5
click at [683, 286] on div "(424) 477-5370" at bounding box center [802, 295] width 270 height 18
copy link "(424) 477-5370"
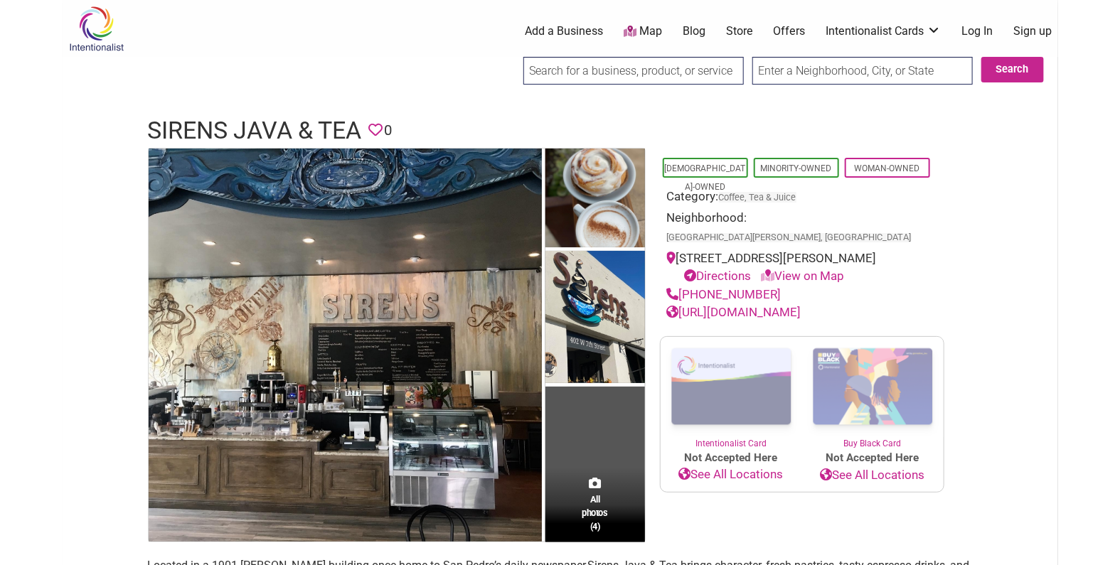
click at [336, 122] on h1 "Sirens Java & Tea" at bounding box center [255, 131] width 214 height 34
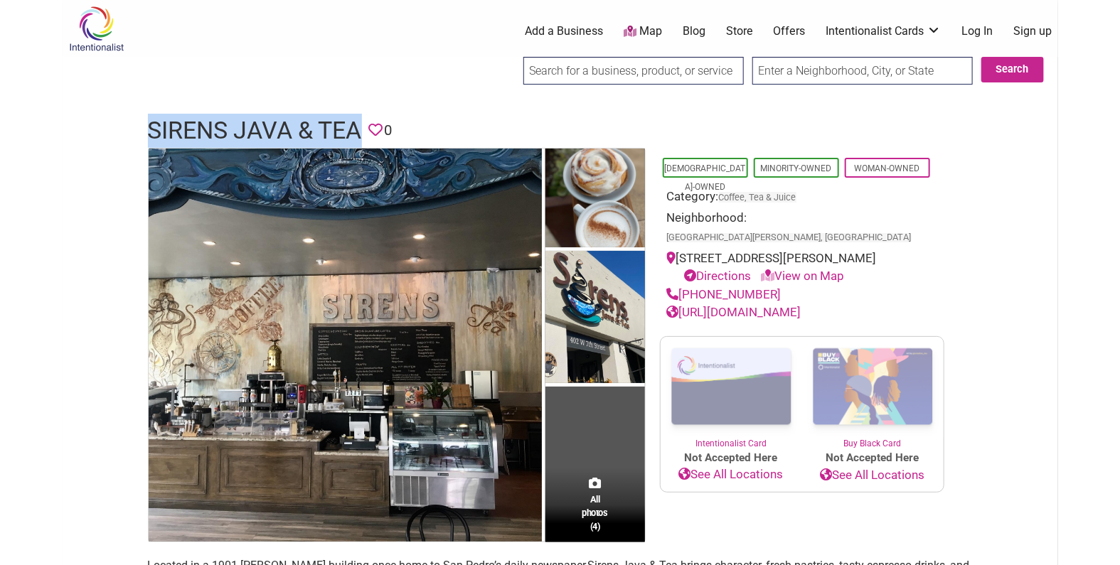
click at [336, 122] on h1 "Sirens Java & Tea" at bounding box center [255, 131] width 214 height 34
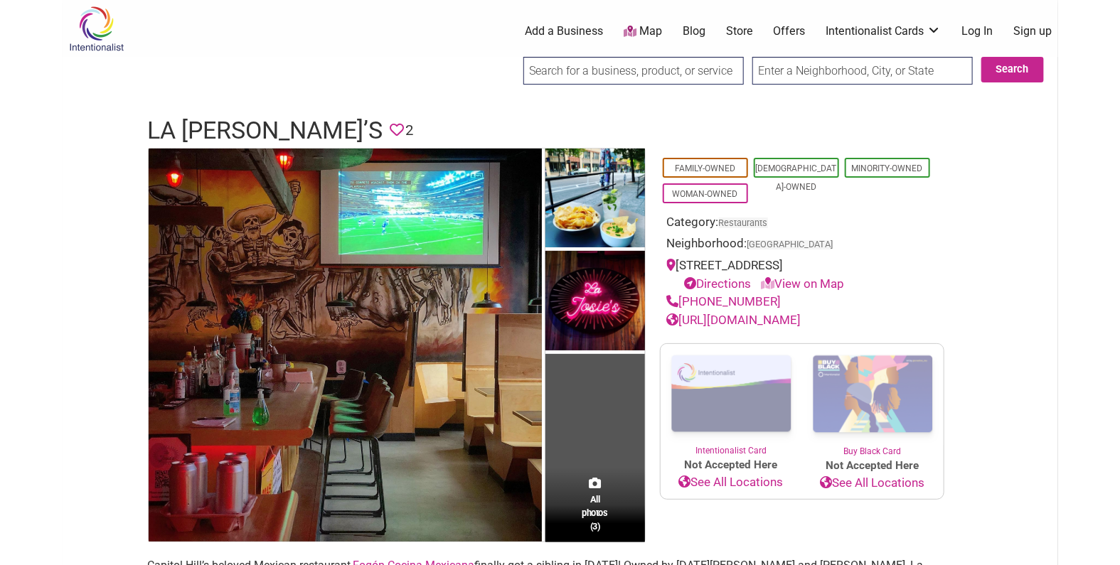
click at [220, 131] on h1 "La Josie’s" at bounding box center [265, 131] width 235 height 34
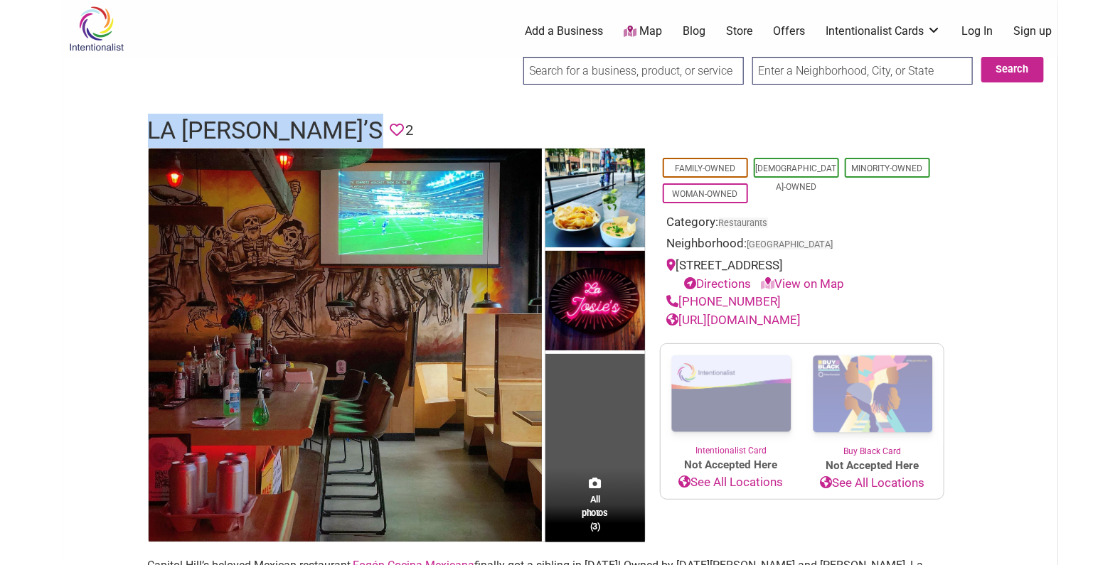
click at [220, 131] on h1 "La Josie’s" at bounding box center [265, 131] width 235 height 34
copy h1 "La Josie’s"
drag, startPoint x: 769, startPoint y: 297, endPoint x: 681, endPoint y: 299, distance: 88.2
click at [681, 299] on div "(206) 535-7168" at bounding box center [802, 302] width 270 height 18
copy link "(206) 535-7168"
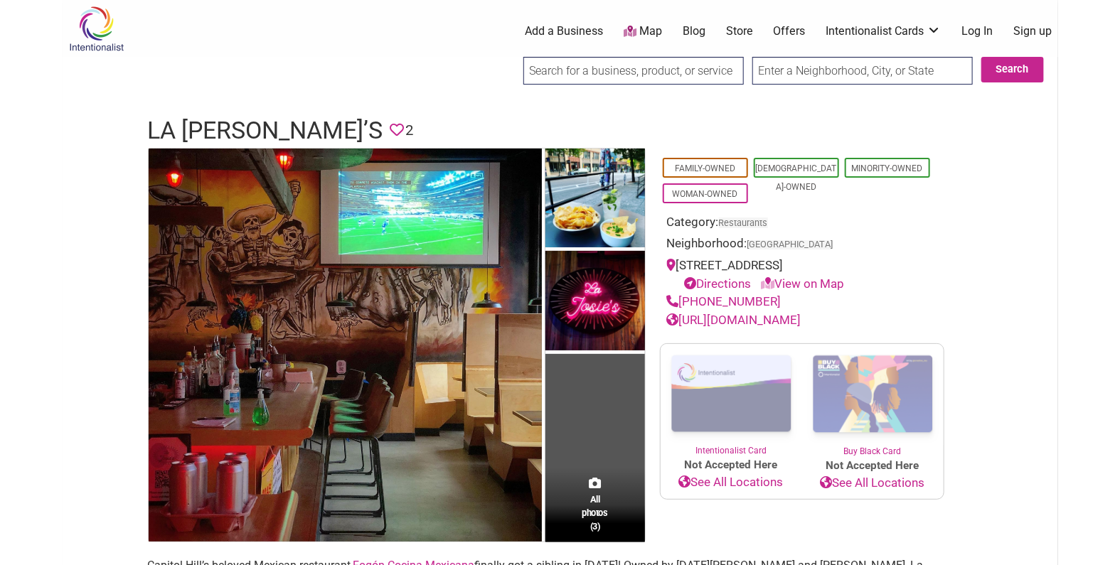
click at [208, 122] on h1 "La Josie’s" at bounding box center [265, 131] width 235 height 34
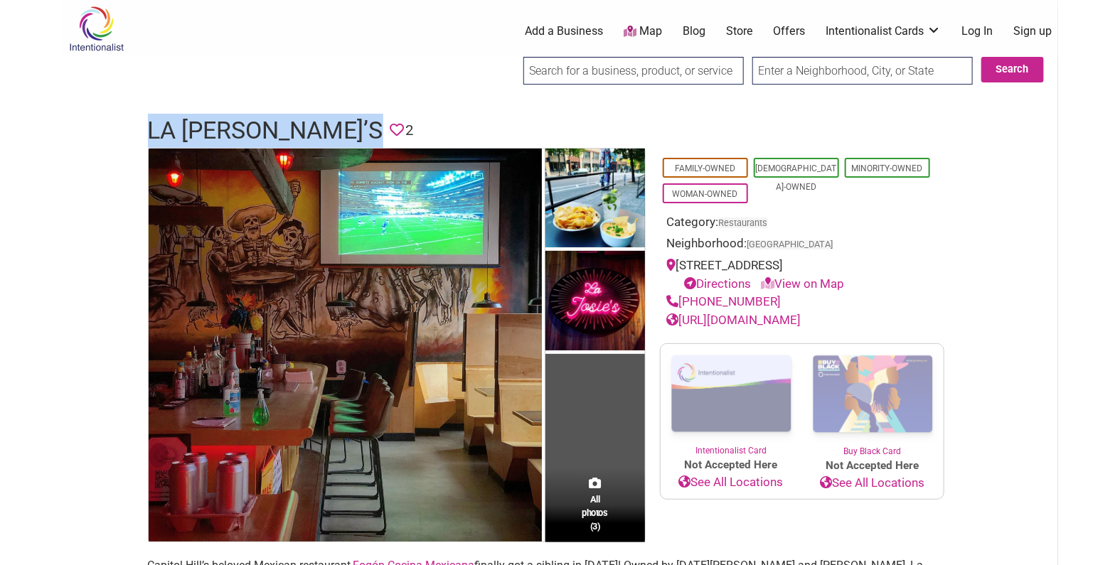
click at [208, 122] on h1 "La Josie’s" at bounding box center [265, 131] width 235 height 34
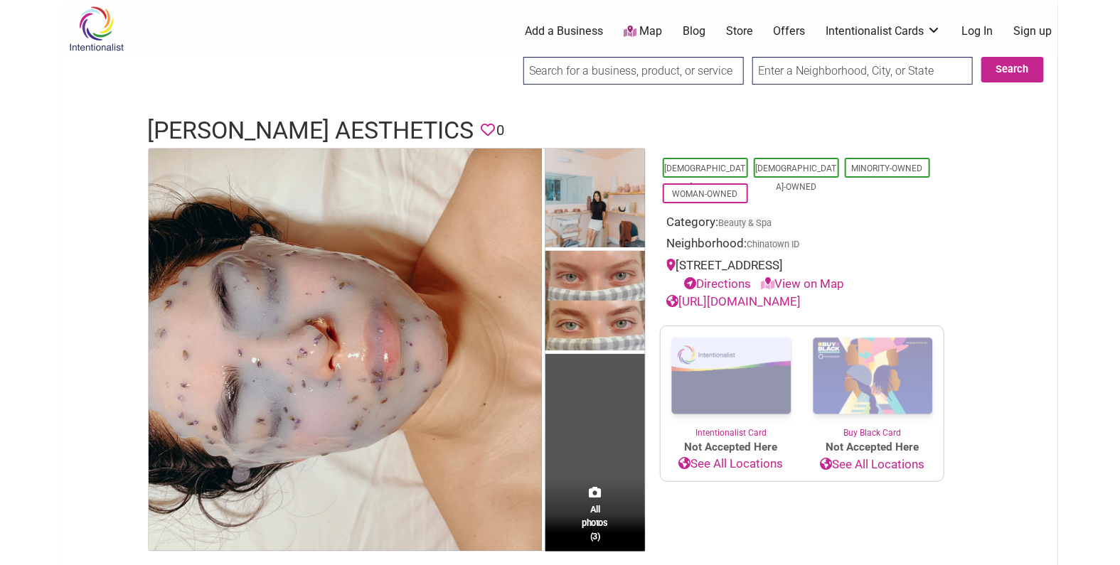
click at [240, 131] on h1 "[PERSON_NAME] Aesthetics" at bounding box center [311, 131] width 326 height 34
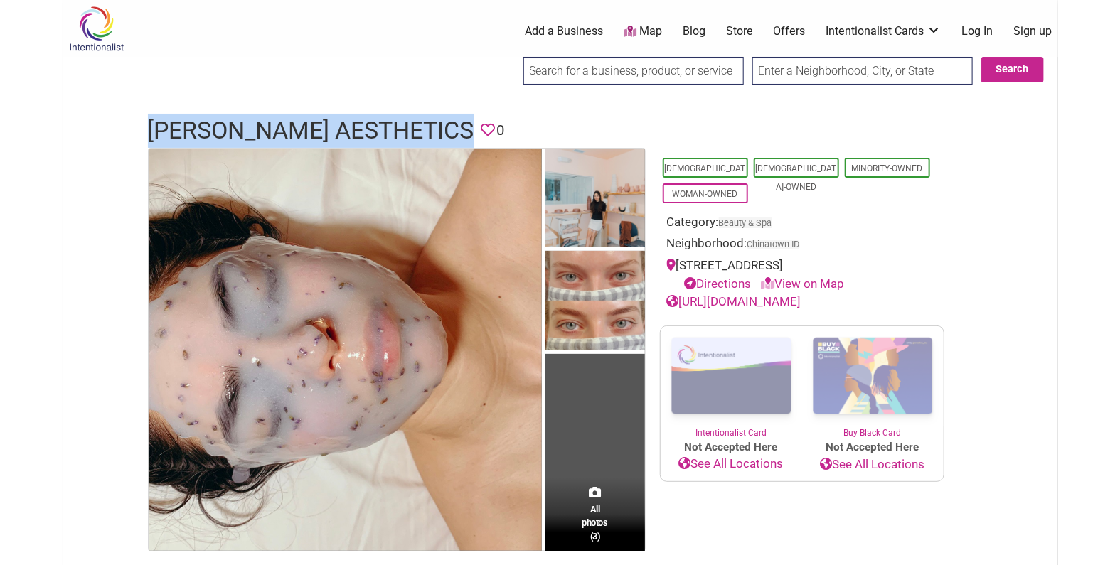
click at [240, 131] on h1 "[PERSON_NAME] Aesthetics" at bounding box center [311, 131] width 326 height 34
copy h1 "[PERSON_NAME] Aesthetics"
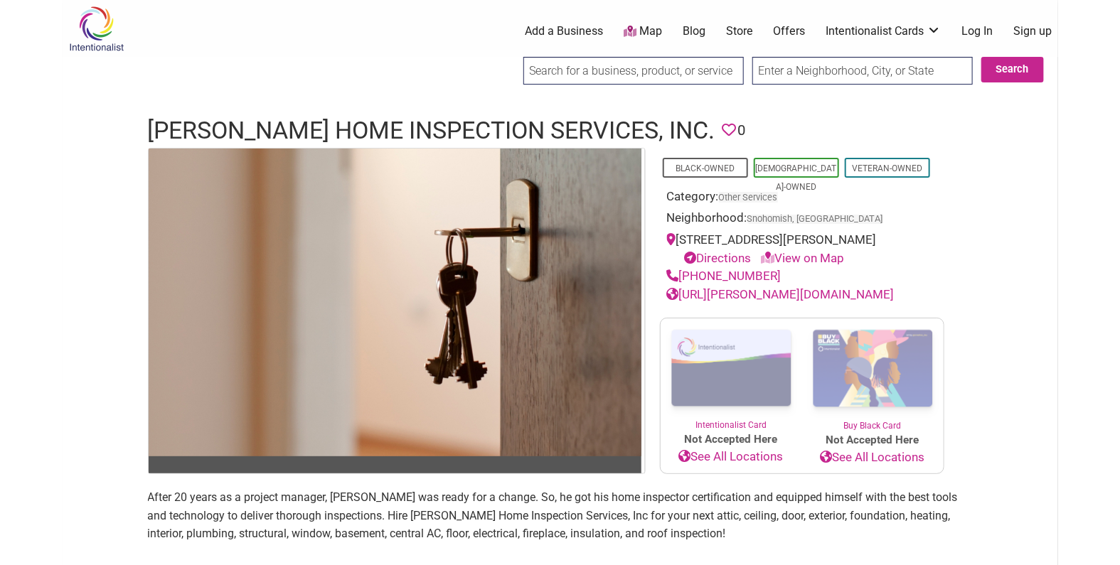
click at [353, 137] on h1 "Conner Home Inspection Services, Inc." at bounding box center [431, 131] width 567 height 34
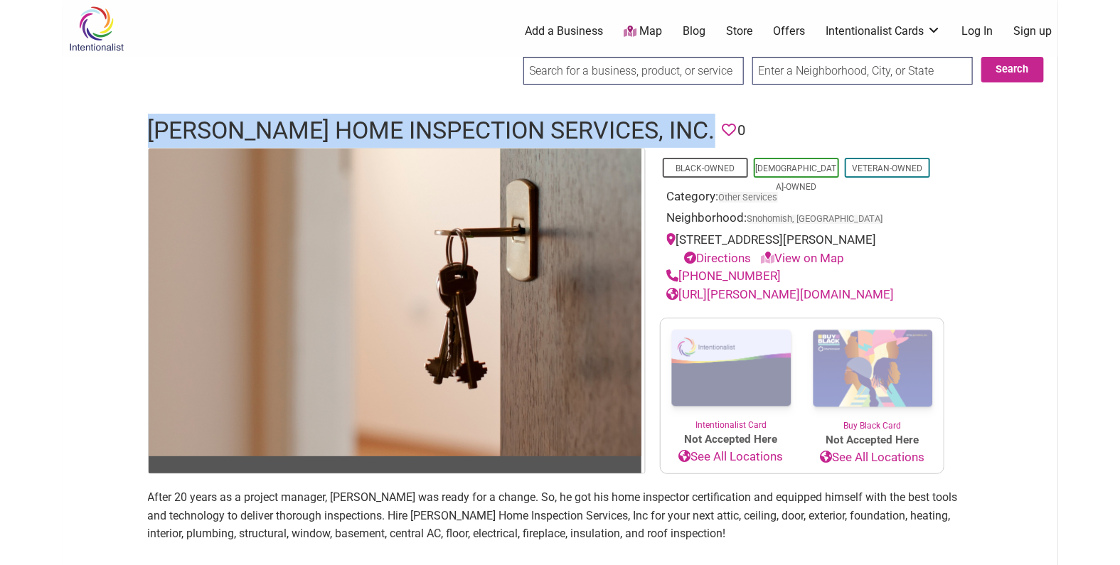
click at [353, 137] on h1 "Conner Home Inspection Services, Inc." at bounding box center [431, 131] width 567 height 34
drag, startPoint x: 778, startPoint y: 290, endPoint x: 681, endPoint y: 292, distance: 97.4
click at [681, 286] on div "(425) 440-1275" at bounding box center [802, 276] width 270 height 18
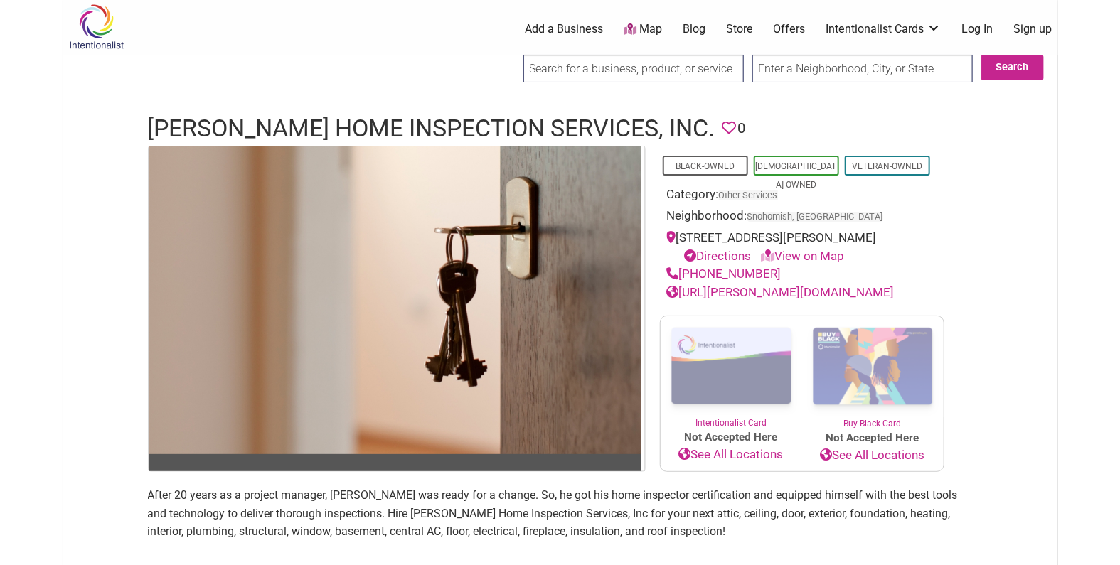
scroll to position [3, 0]
click at [453, 122] on h1 "Conner Home Inspection Services, Inc." at bounding box center [431, 128] width 567 height 34
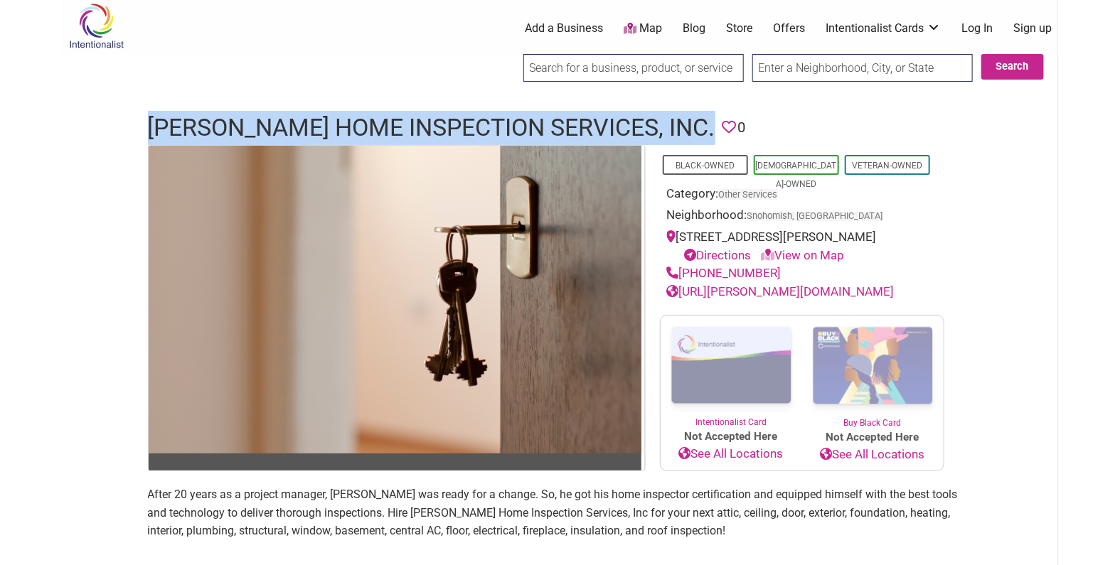
click at [453, 122] on h1 "Conner Home Inspection Services, Inc." at bounding box center [431, 128] width 567 height 34
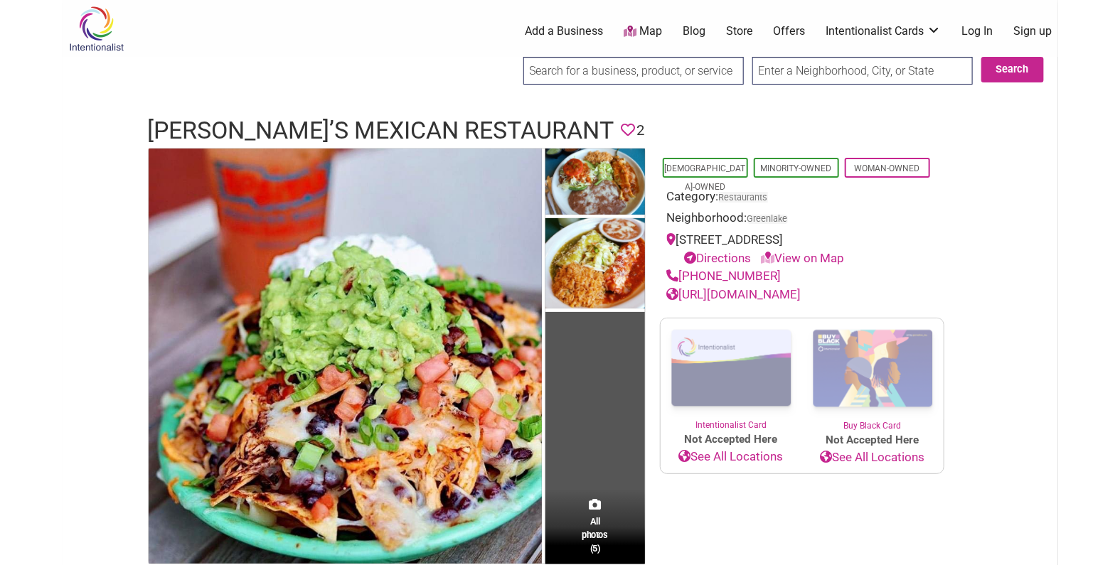
click at [254, 132] on h1 "[PERSON_NAME]’s Mexican Restaurant" at bounding box center [381, 131] width 466 height 34
click at [254, 132] on h1 "Rosita’s Mexican Restaurant" at bounding box center [381, 131] width 466 height 34
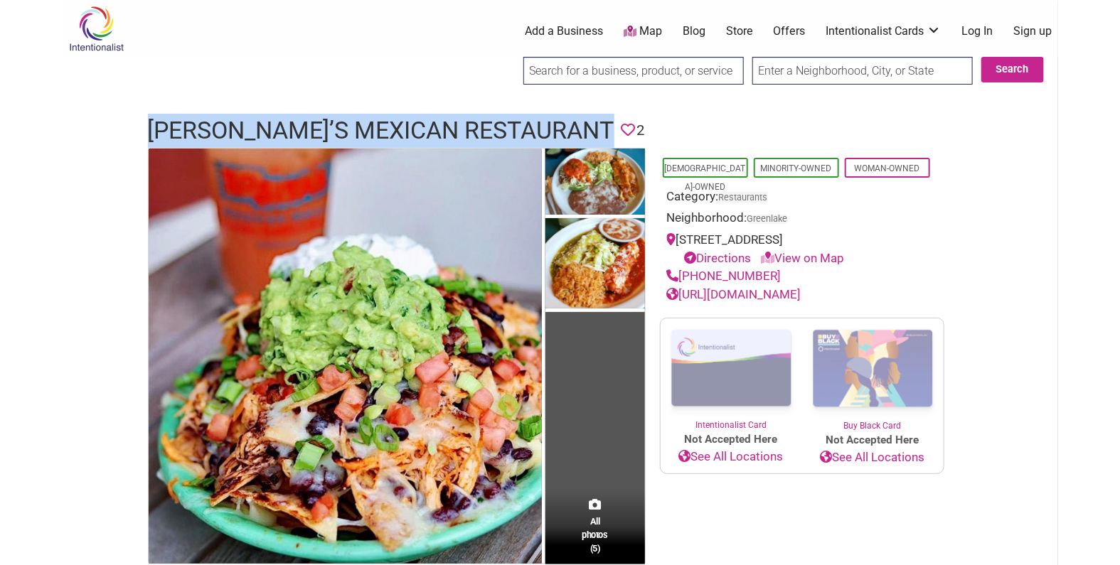
click at [254, 132] on h1 "Rosita’s Mexican Restaurant" at bounding box center [381, 131] width 466 height 34
copy h1 "Rosita’s Mexican Restaurant"
drag, startPoint x: 774, startPoint y: 270, endPoint x: 683, endPoint y: 274, distance: 91.8
click at [683, 274] on div "(206) 523-3031" at bounding box center [802, 276] width 270 height 18
copy link "(206) 523-3031"
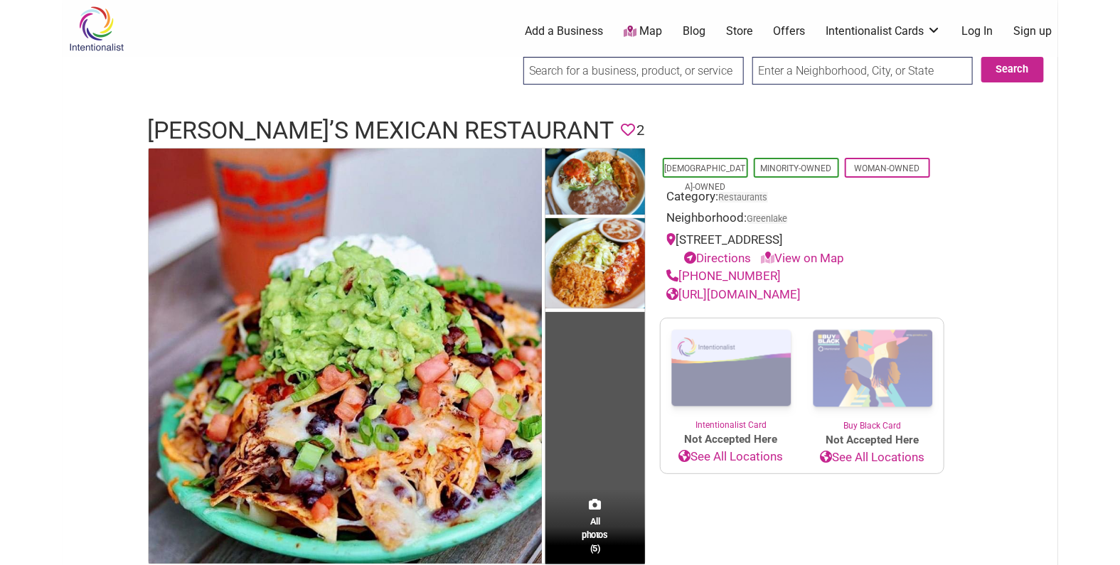
click at [420, 128] on h1 "Rosita’s Mexican Restaurant" at bounding box center [381, 131] width 466 height 34
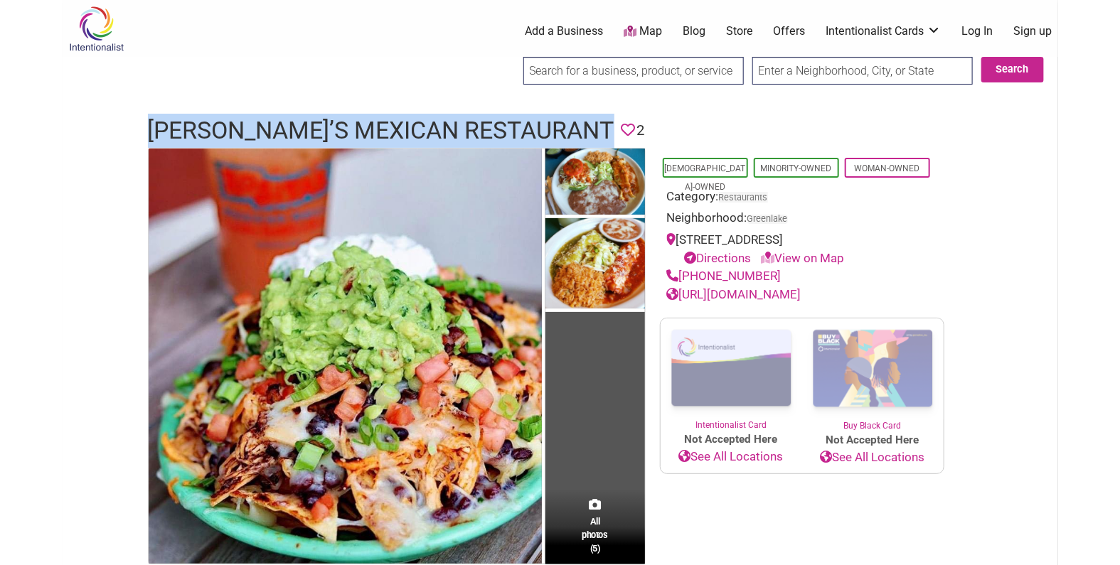
click at [420, 128] on h1 "Rosita’s Mexican Restaurant" at bounding box center [381, 131] width 466 height 34
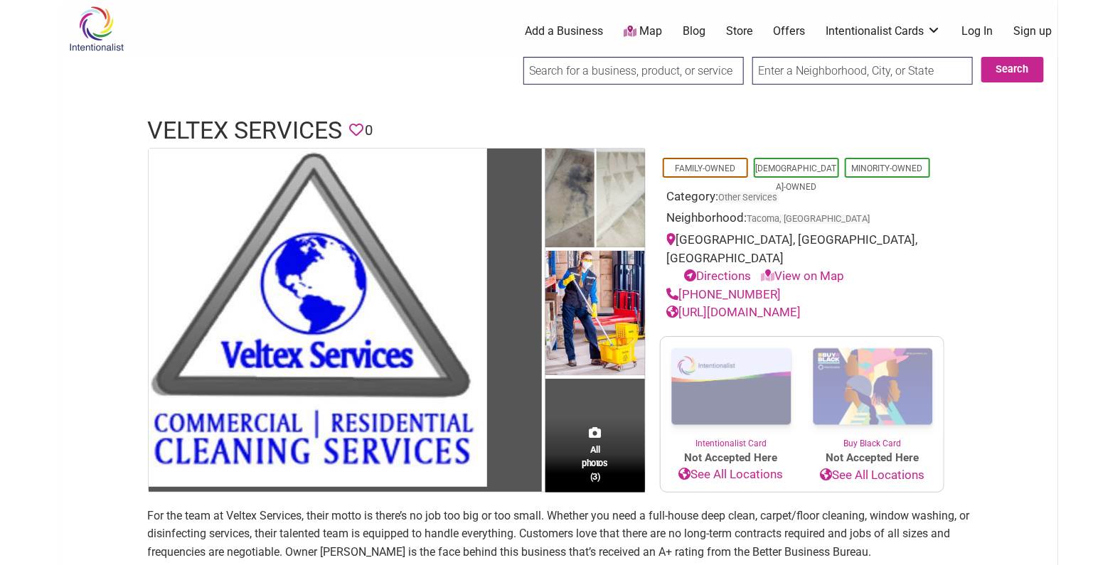
click at [282, 122] on h1 "Veltex Services" at bounding box center [245, 131] width 195 height 34
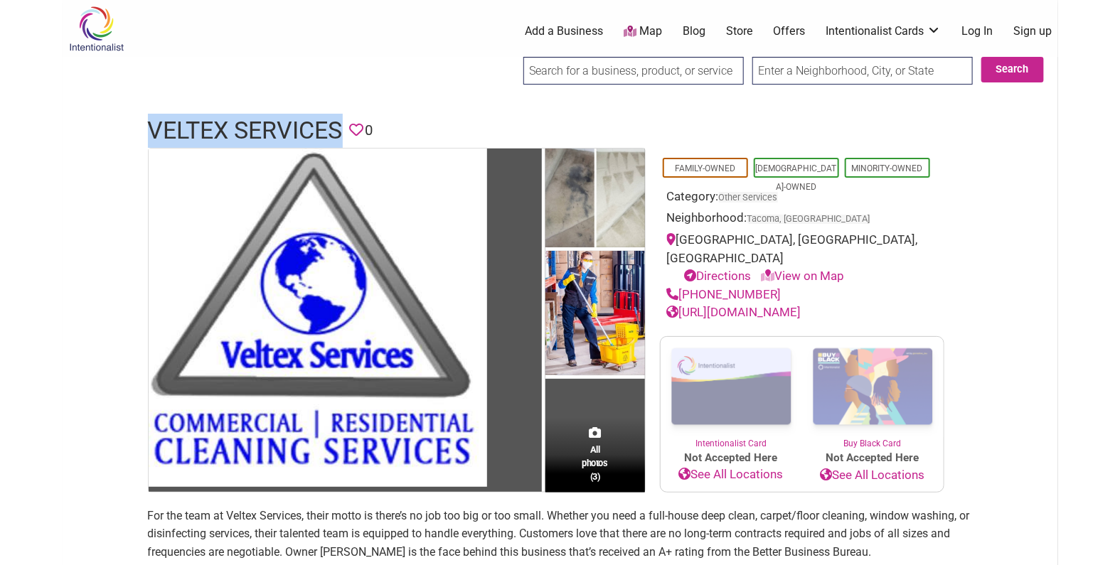
click at [282, 122] on h1 "Veltex Services" at bounding box center [245, 131] width 195 height 34
copy h1 "Veltex Services"
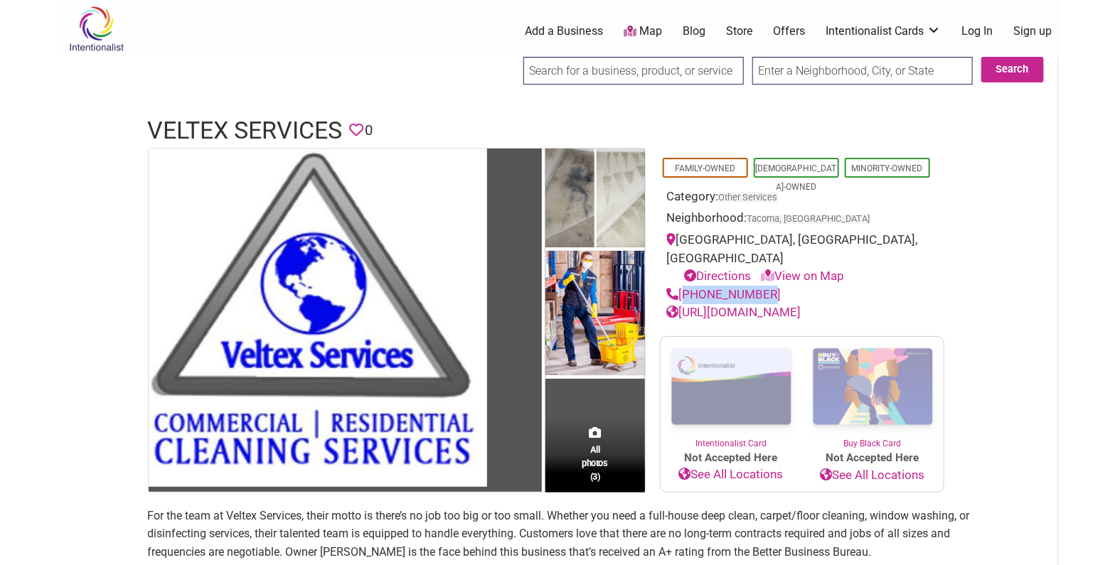
drag, startPoint x: 759, startPoint y: 274, endPoint x: 685, endPoint y: 274, distance: 74.7
click at [685, 286] on div "253-228-5608" at bounding box center [802, 295] width 270 height 18
copy link "253-228-5608"
click at [264, 131] on h1 "Veltex Services" at bounding box center [245, 131] width 195 height 34
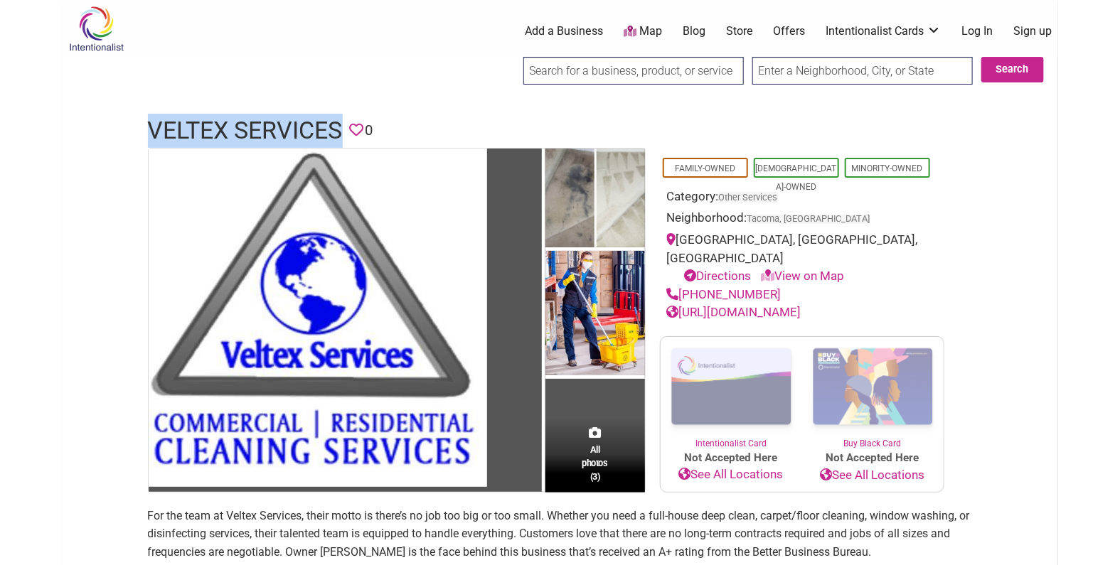
click at [264, 131] on h1 "Veltex Services" at bounding box center [245, 131] width 195 height 34
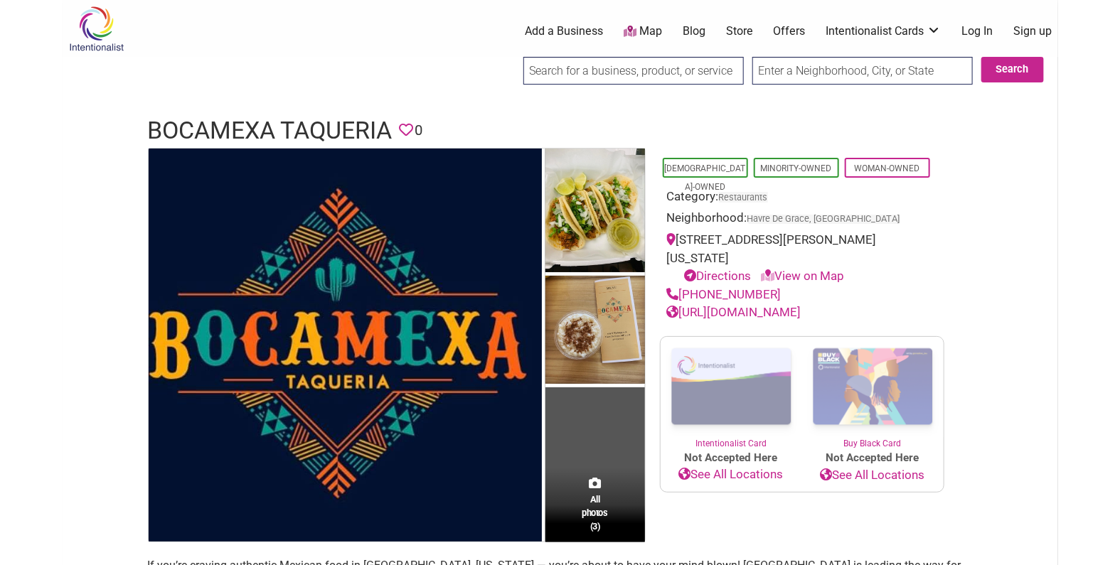
click at [265, 124] on h1 "Bocamexa Taqueria" at bounding box center [270, 131] width 245 height 34
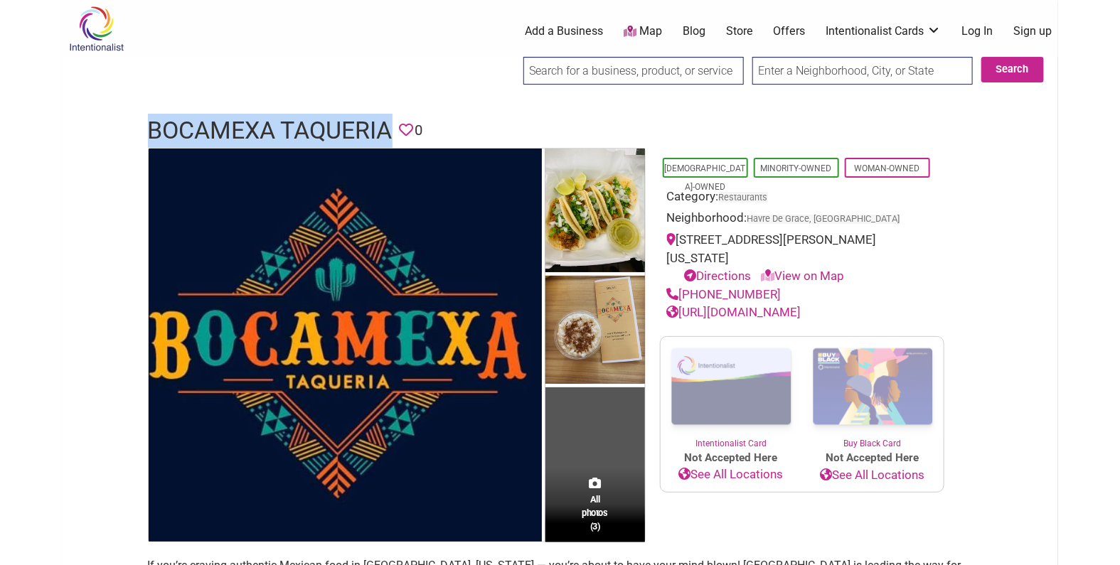
click at [265, 124] on h1 "Bocamexa Taqueria" at bounding box center [270, 131] width 245 height 34
copy h1 "Bocamexa Taqueria"
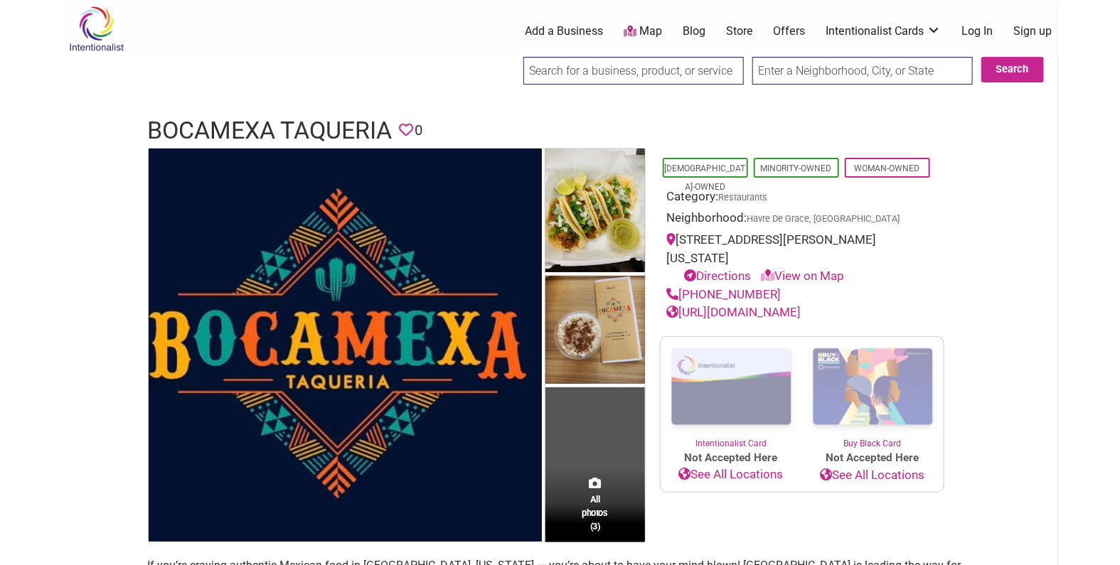
click at [863, 235] on div "[STREET_ADDRESS][PERSON_NAME][US_STATE] Directions View on Map" at bounding box center [802, 258] width 270 height 55
drag, startPoint x: 677, startPoint y: 238, endPoint x: 718, endPoint y: 257, distance: 45.2
click at [718, 257] on div "[STREET_ADDRESS][PERSON_NAME][US_STATE] Directions View on Map" at bounding box center [802, 258] width 270 height 55
drag, startPoint x: 778, startPoint y: 289, endPoint x: 685, endPoint y: 292, distance: 93.2
click at [685, 292] on div "(410) 939-2317" at bounding box center [802, 295] width 270 height 18
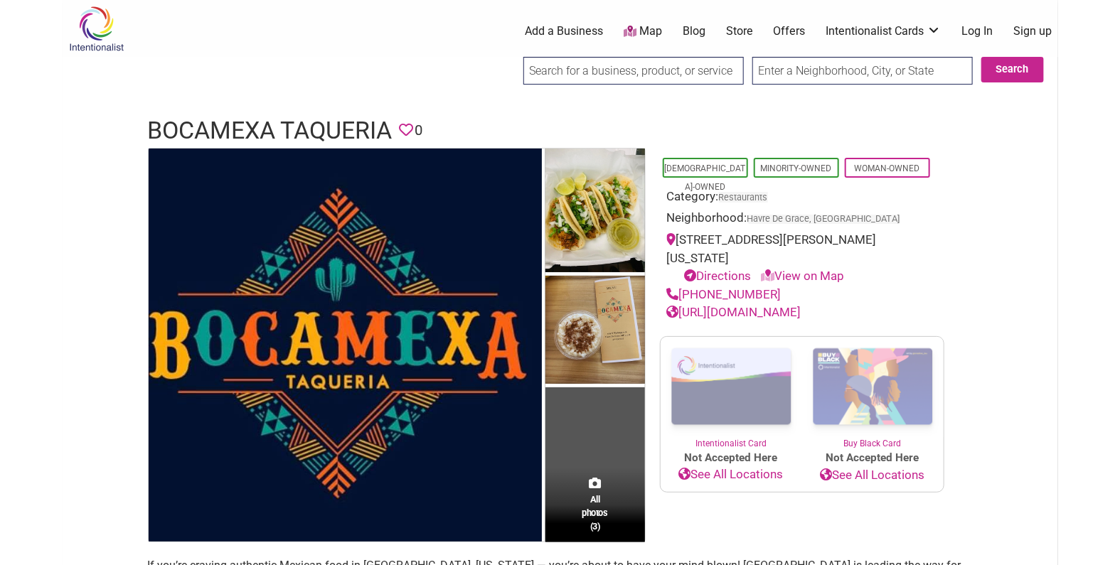
click at [787, 297] on div "(410) 939-2317" at bounding box center [802, 295] width 270 height 18
drag, startPoint x: 777, startPoint y: 294, endPoint x: 683, endPoint y: 292, distance: 93.9
click at [683, 292] on div "(410) 939-2317" at bounding box center [802, 295] width 270 height 18
copy link "(410) 939-2317"
click at [299, 131] on h1 "Bocamexa Taqueria" at bounding box center [270, 131] width 245 height 34
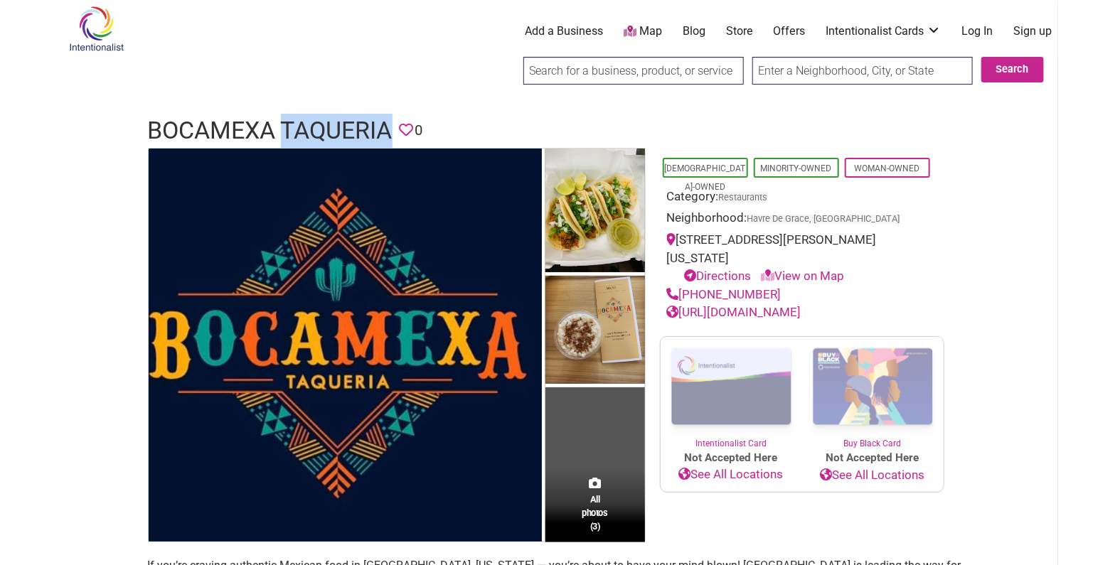
click at [299, 131] on h1 "Bocamexa Taqueria" at bounding box center [270, 131] width 245 height 34
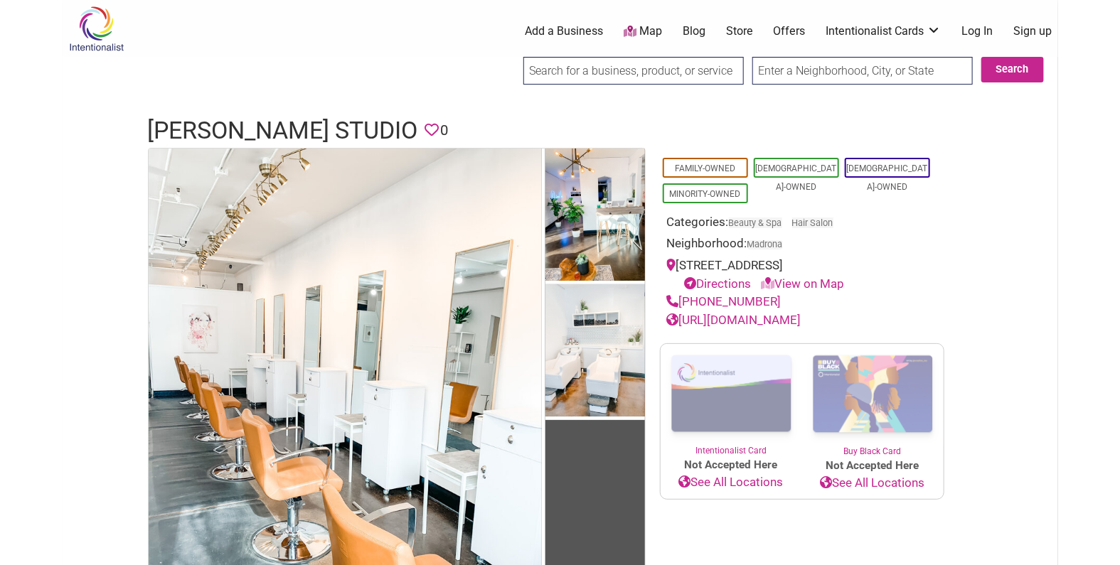
click at [293, 136] on h1 "[PERSON_NAME] Studio" at bounding box center [283, 131] width 270 height 34
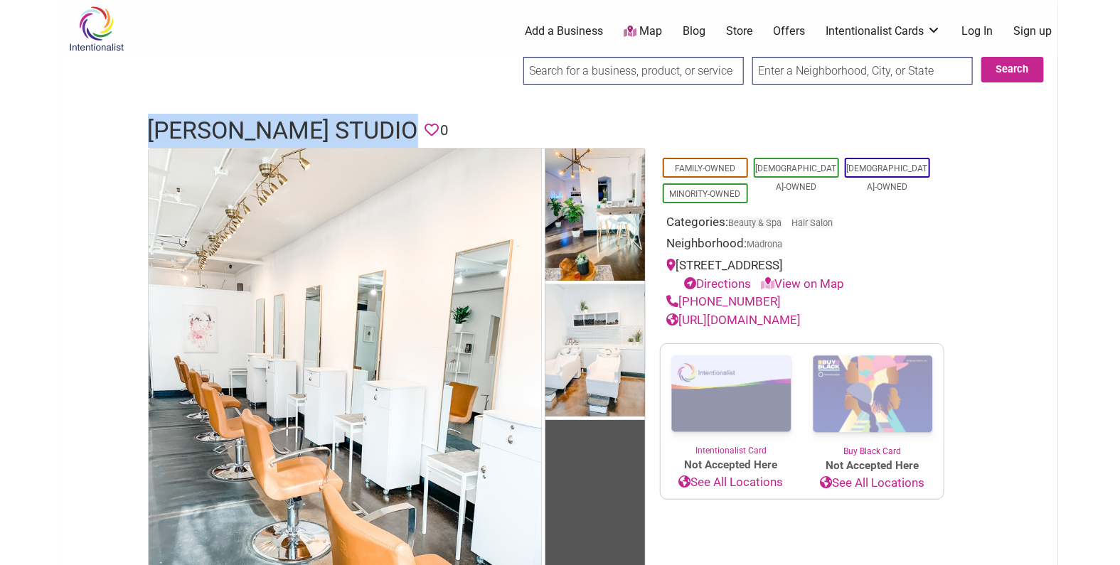
click at [293, 136] on h1 "[PERSON_NAME] Studio" at bounding box center [283, 131] width 270 height 34
copy h1 "[PERSON_NAME] Studio"
drag, startPoint x: 780, startPoint y: 298, endPoint x: 682, endPoint y: 300, distance: 98.2
click at [682, 300] on div "[PHONE_NUMBER]" at bounding box center [802, 302] width 270 height 18
copy link "[PHONE_NUMBER]"
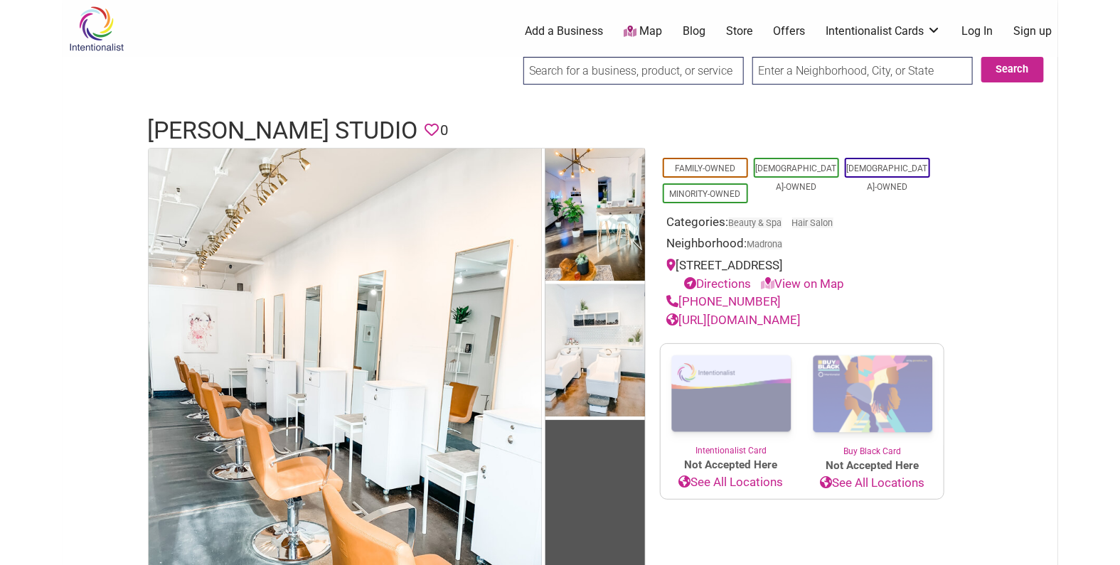
click at [319, 130] on h1 "[PERSON_NAME] Studio" at bounding box center [283, 131] width 270 height 34
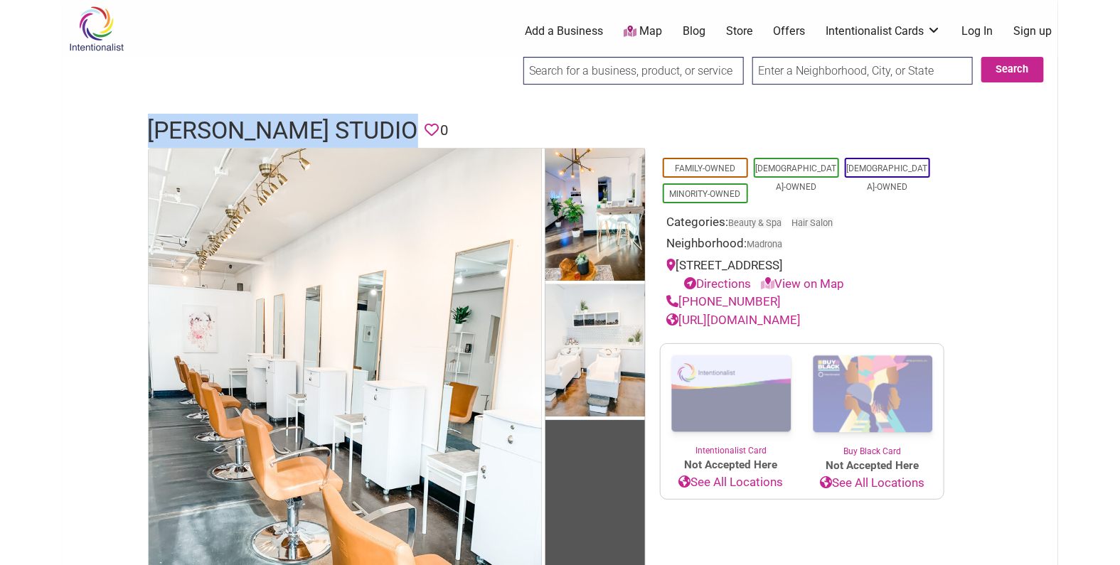
click at [319, 130] on h1 "[PERSON_NAME] Studio" at bounding box center [283, 131] width 270 height 34
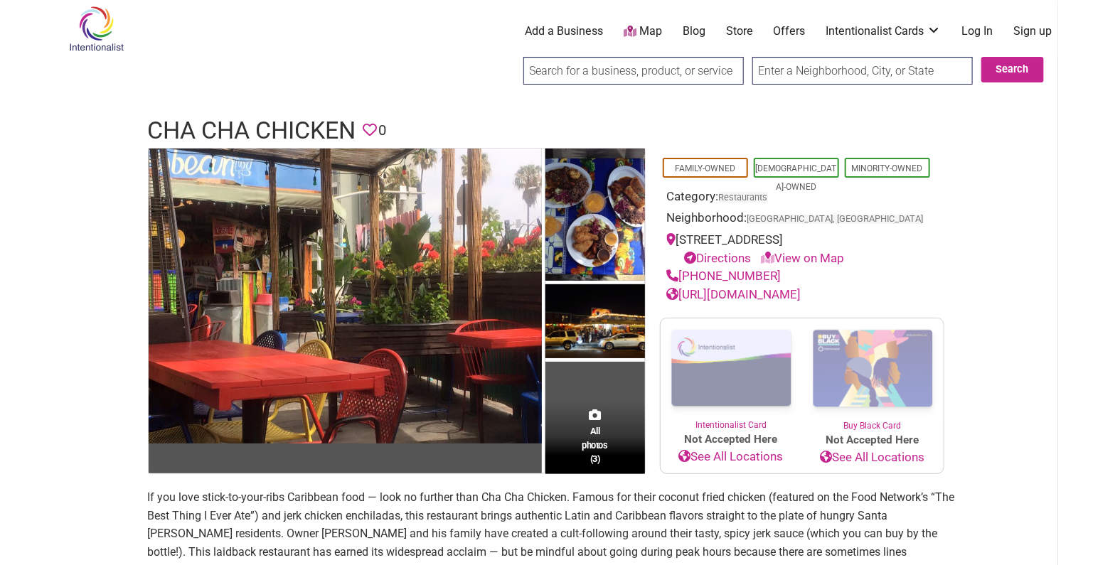
click at [298, 126] on h1 "Cha Cha Chicken" at bounding box center [252, 131] width 208 height 34
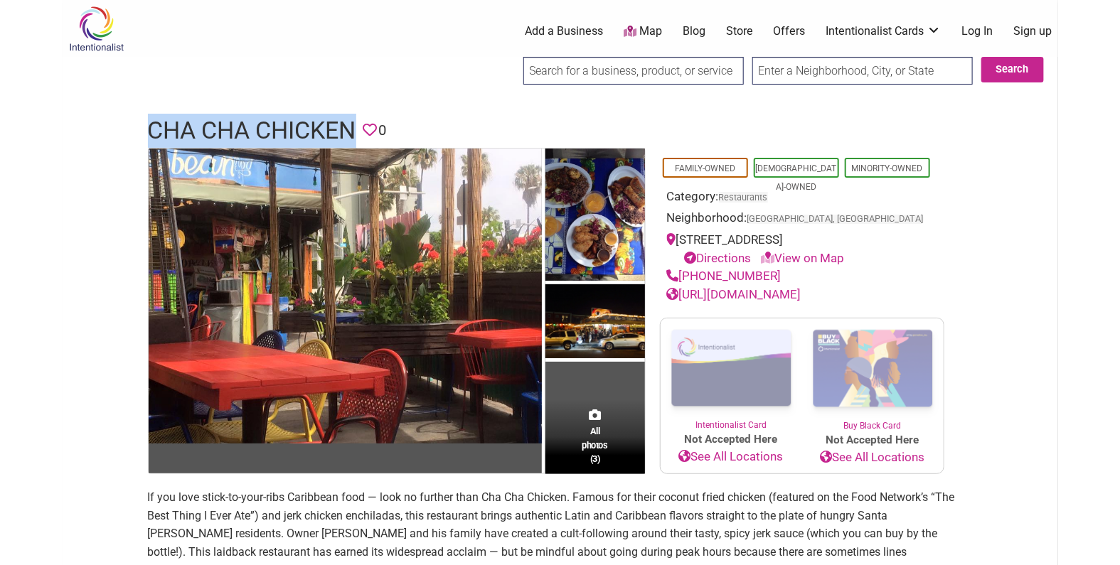
click at [298, 126] on h1 "Cha Cha Chicken" at bounding box center [252, 131] width 208 height 34
copy h1 "Cha Cha Chicken"
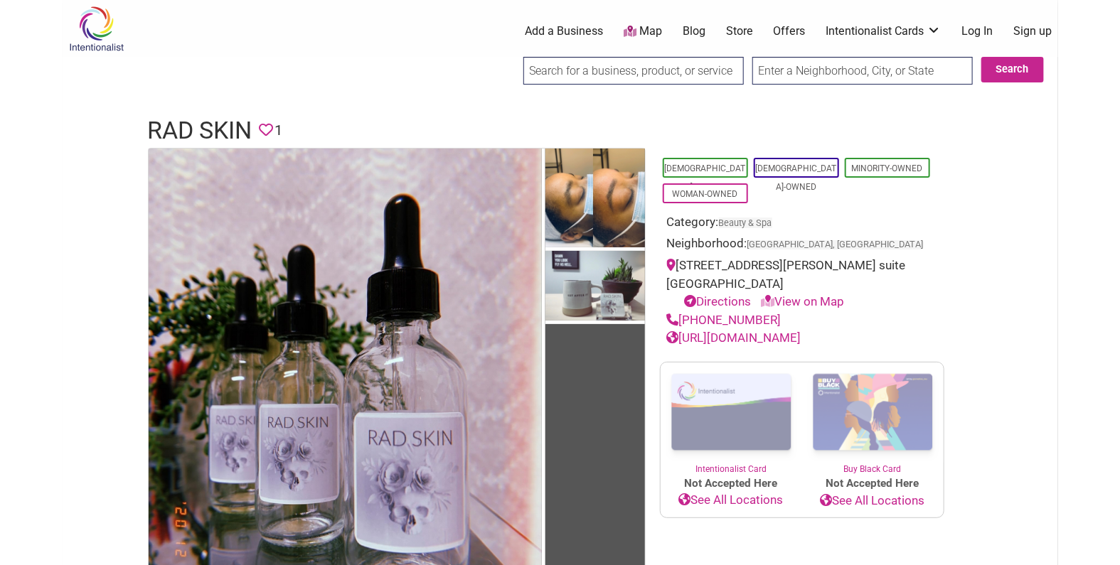
click at [226, 126] on h1 "Rad Skin" at bounding box center [200, 131] width 105 height 34
copy h1 "Rad Skin"
drag, startPoint x: 778, startPoint y: 319, endPoint x: 682, endPoint y: 314, distance: 96.1
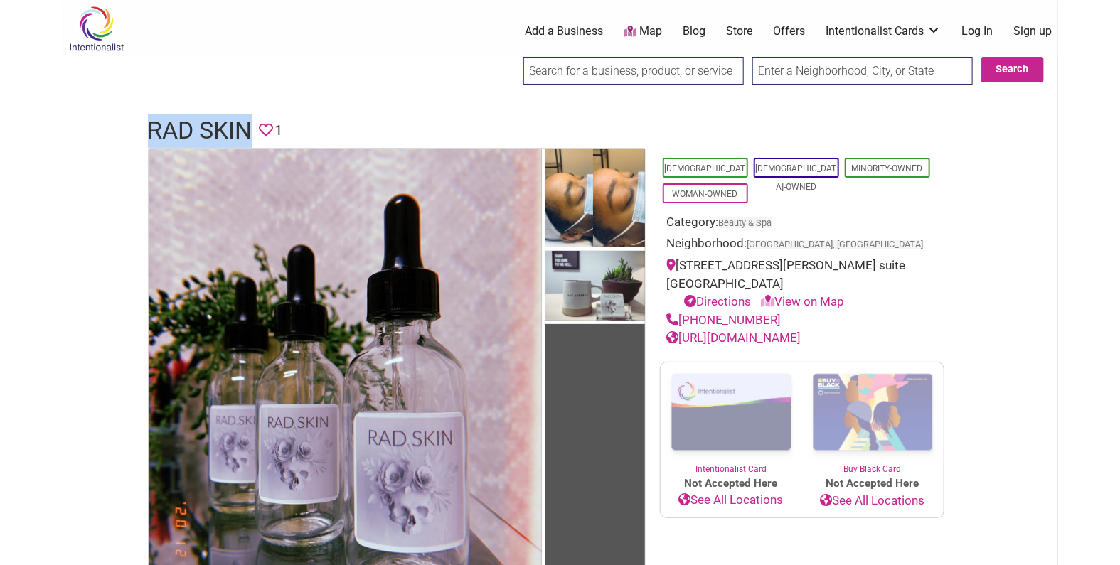
click at [682, 314] on div "(503) 734-7671" at bounding box center [802, 320] width 270 height 18
copy link "(503) 734-7671"
click at [188, 137] on h1 "Rad Skin" at bounding box center [200, 131] width 105 height 34
